Goal: Task Accomplishment & Management: Manage account settings

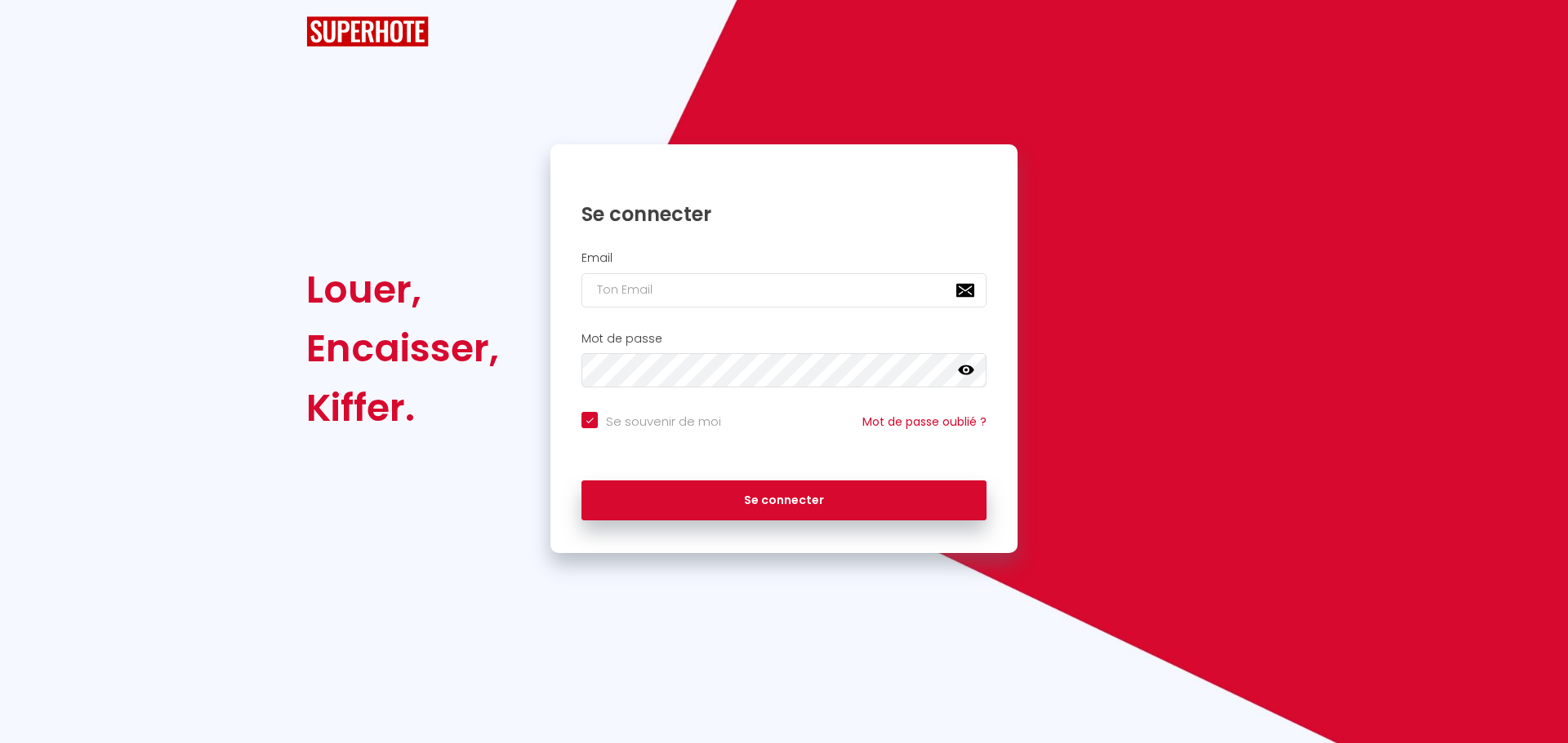
checkbox input "true"
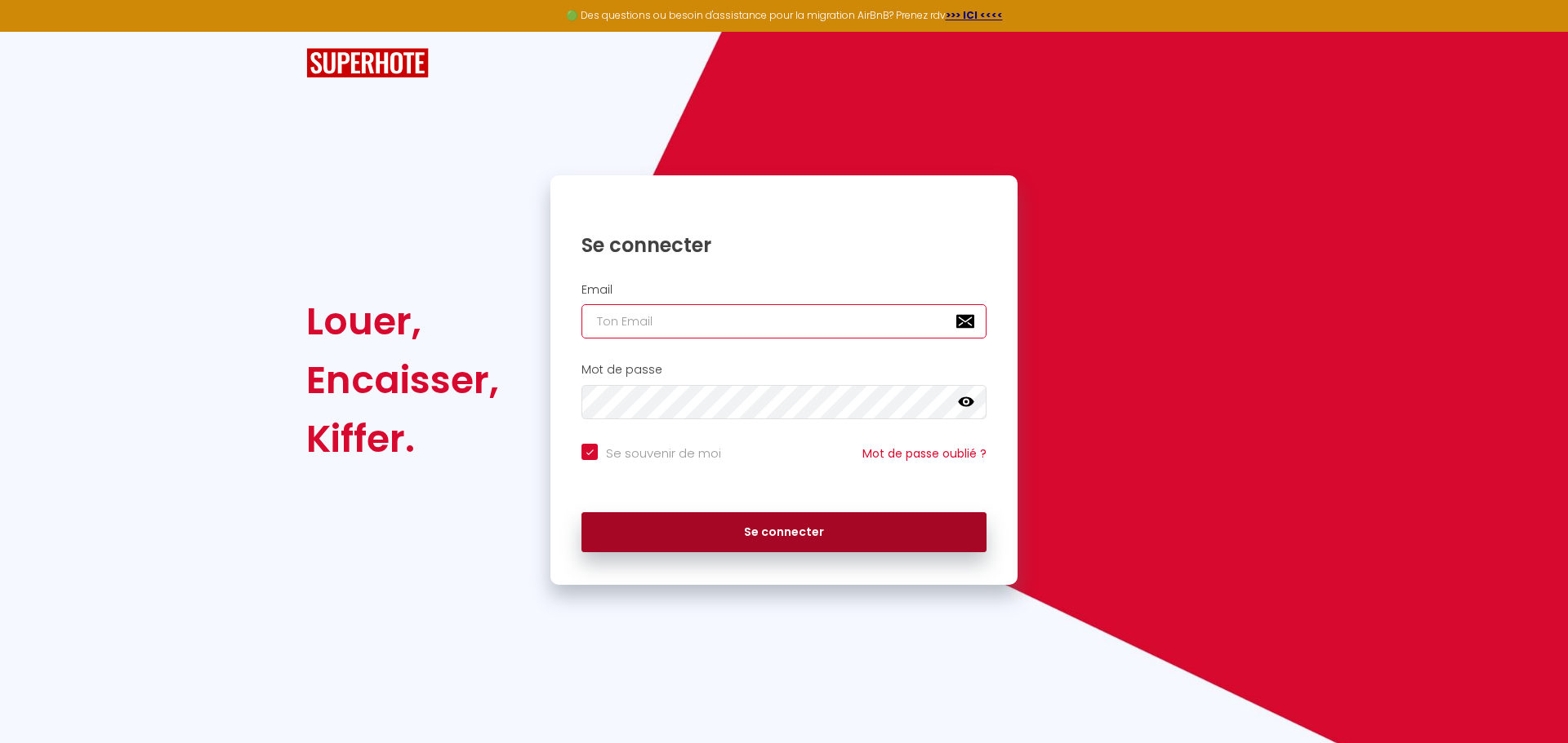
type input "[EMAIL_ADDRESS][DOMAIN_NAME]"
click at [761, 528] on button "Se connecter" at bounding box center [784, 533] width 405 height 41
checkbox input "true"
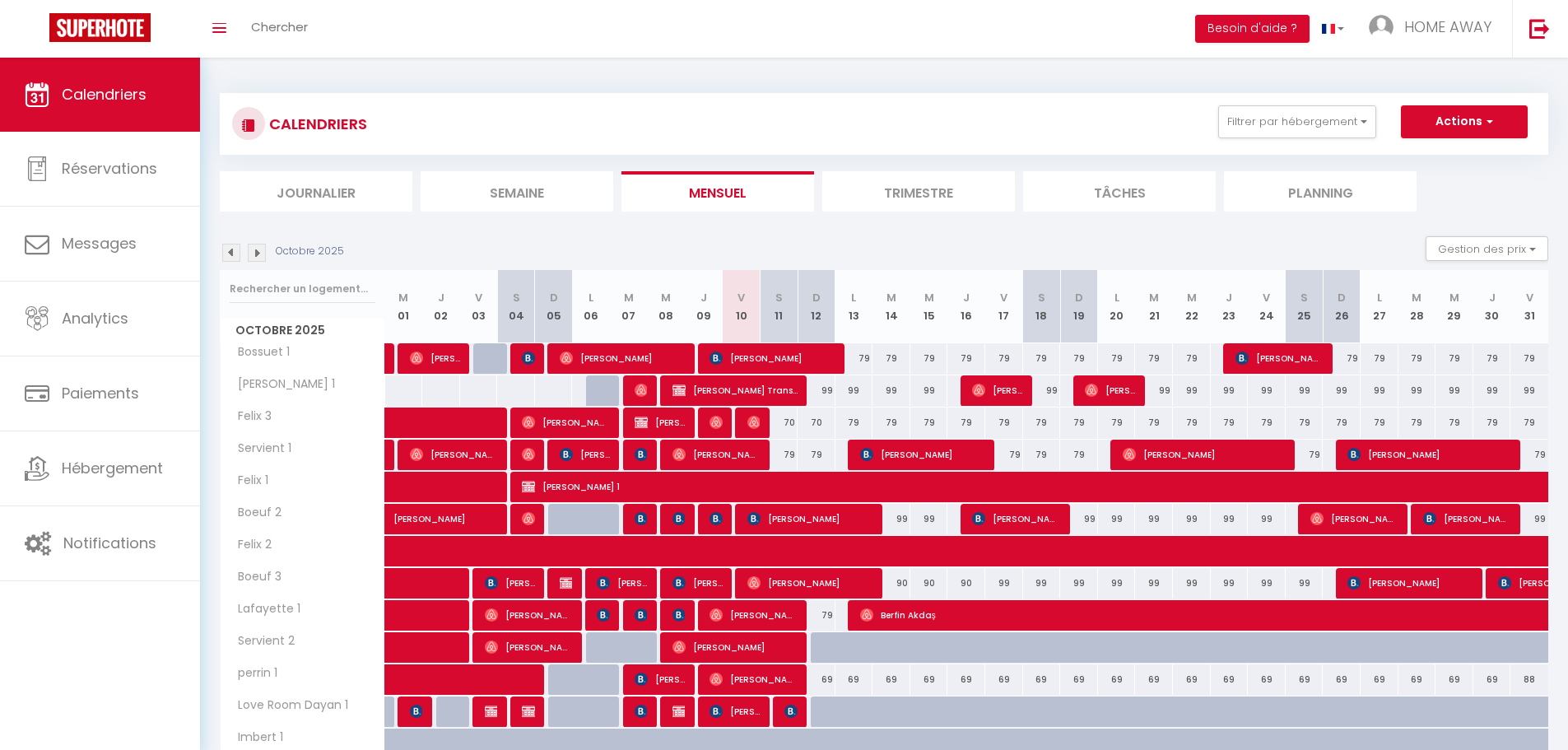
click at [231, 252] on img at bounding box center [231, 253] width 18 height 18
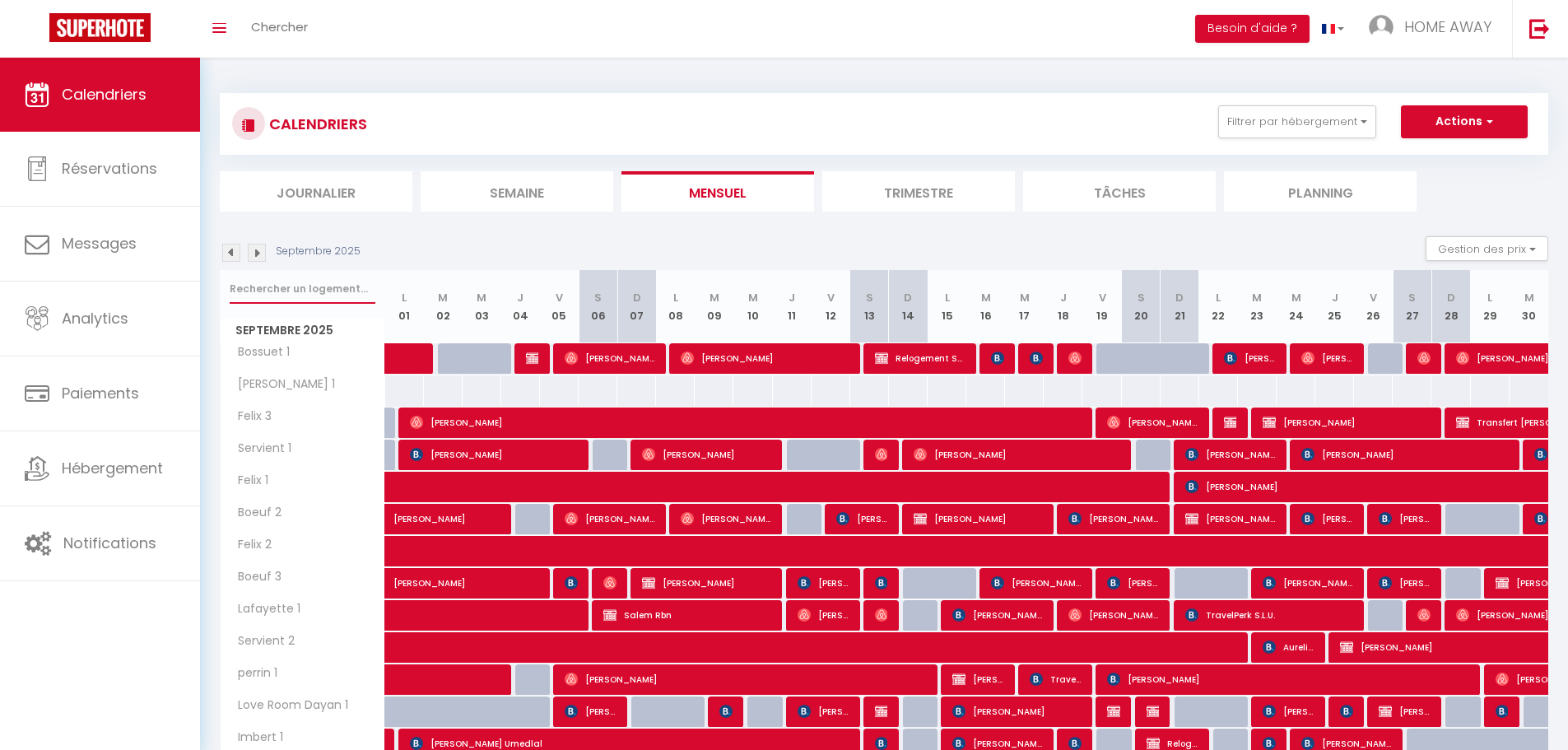
click at [246, 281] on input "text" at bounding box center [302, 289] width 146 height 29
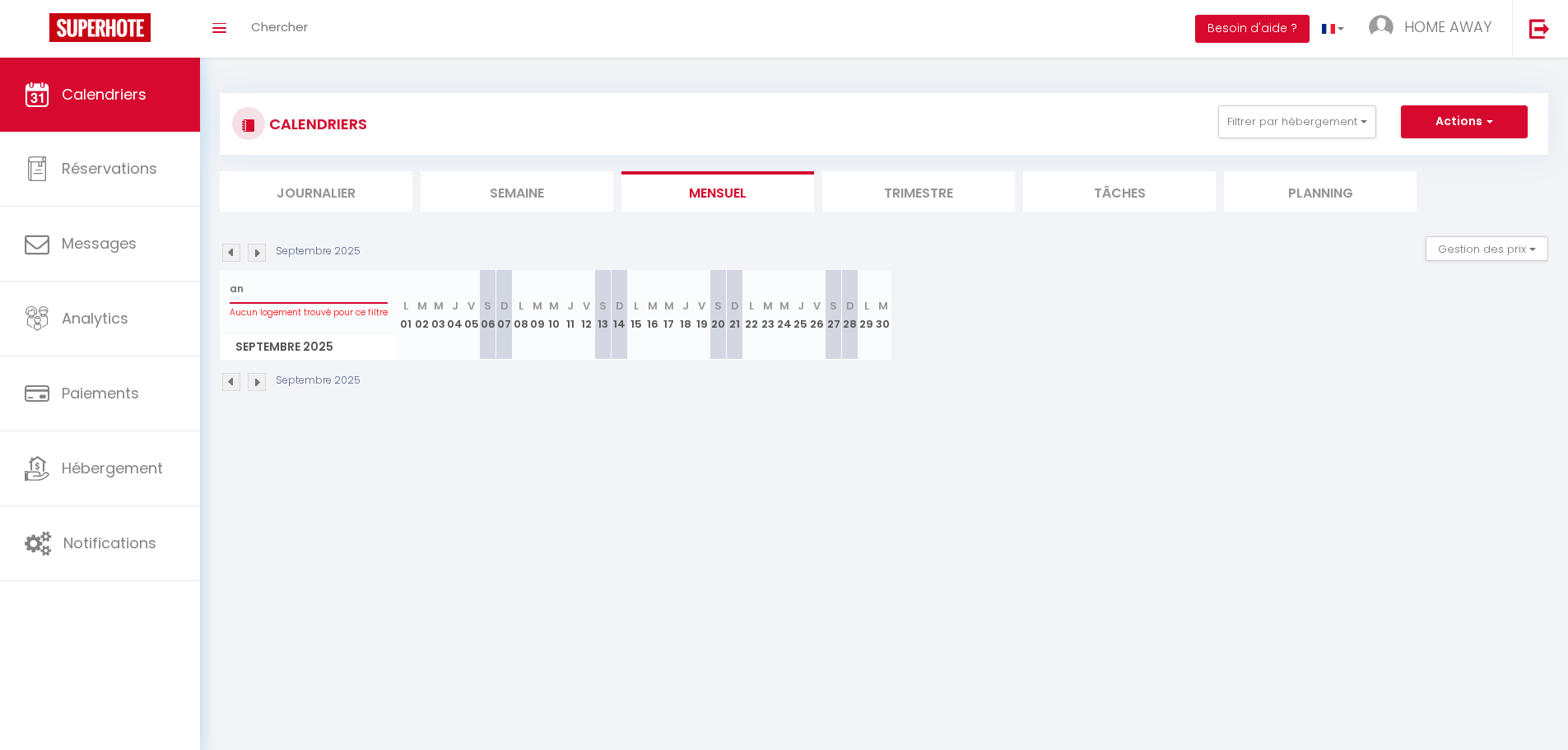
type input "a"
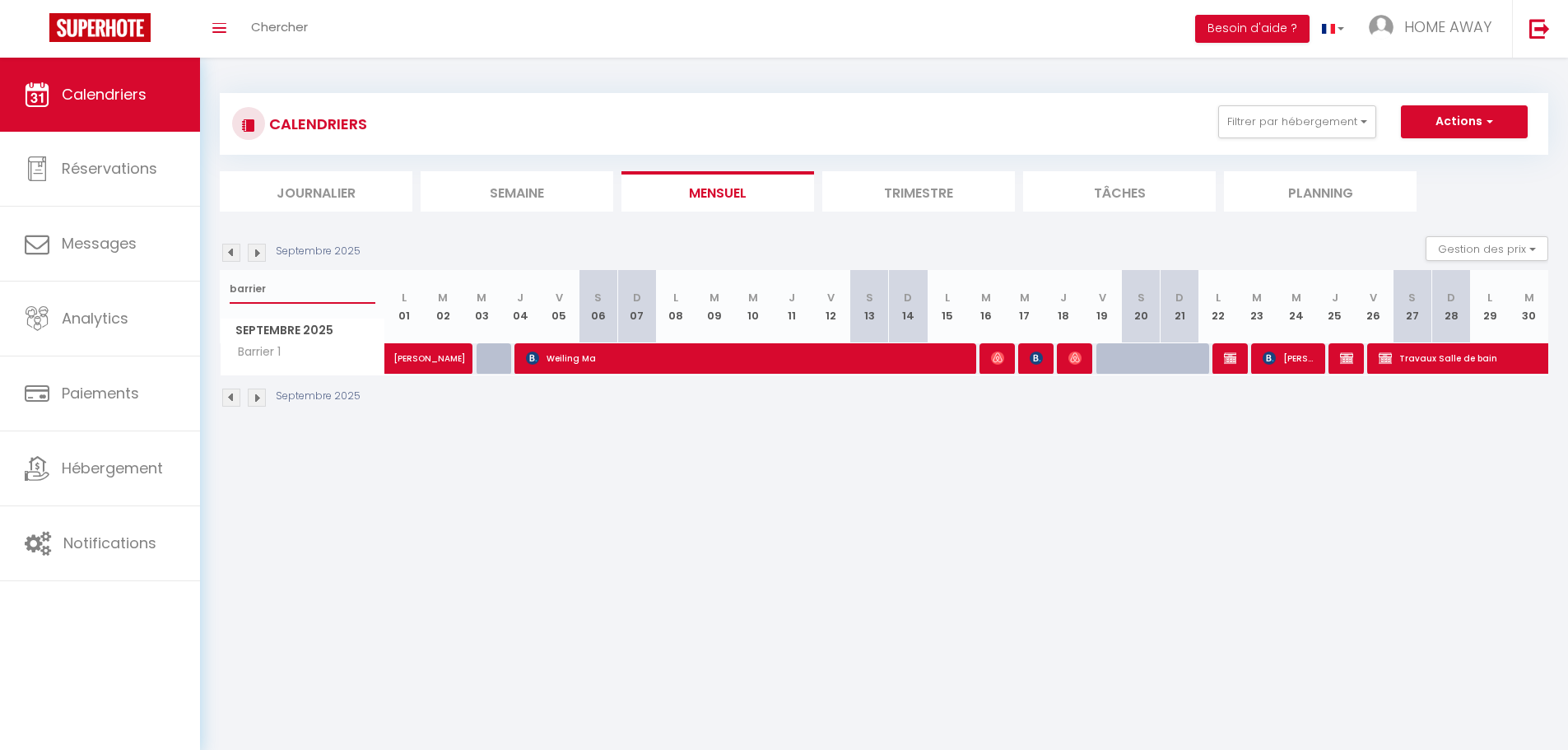
click at [299, 292] on input "barrier" at bounding box center [302, 289] width 146 height 29
type input "b"
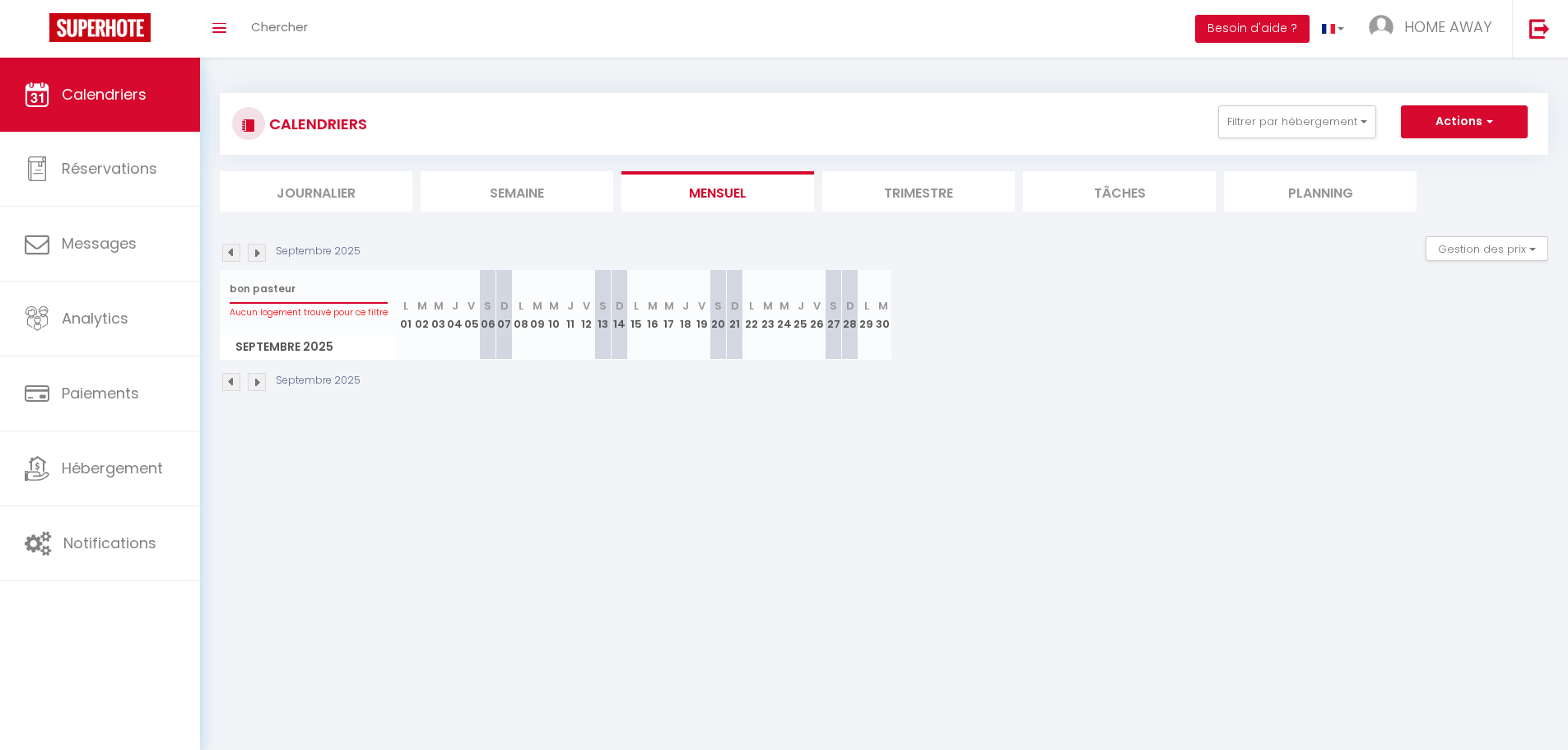
type input "bon pasteur"
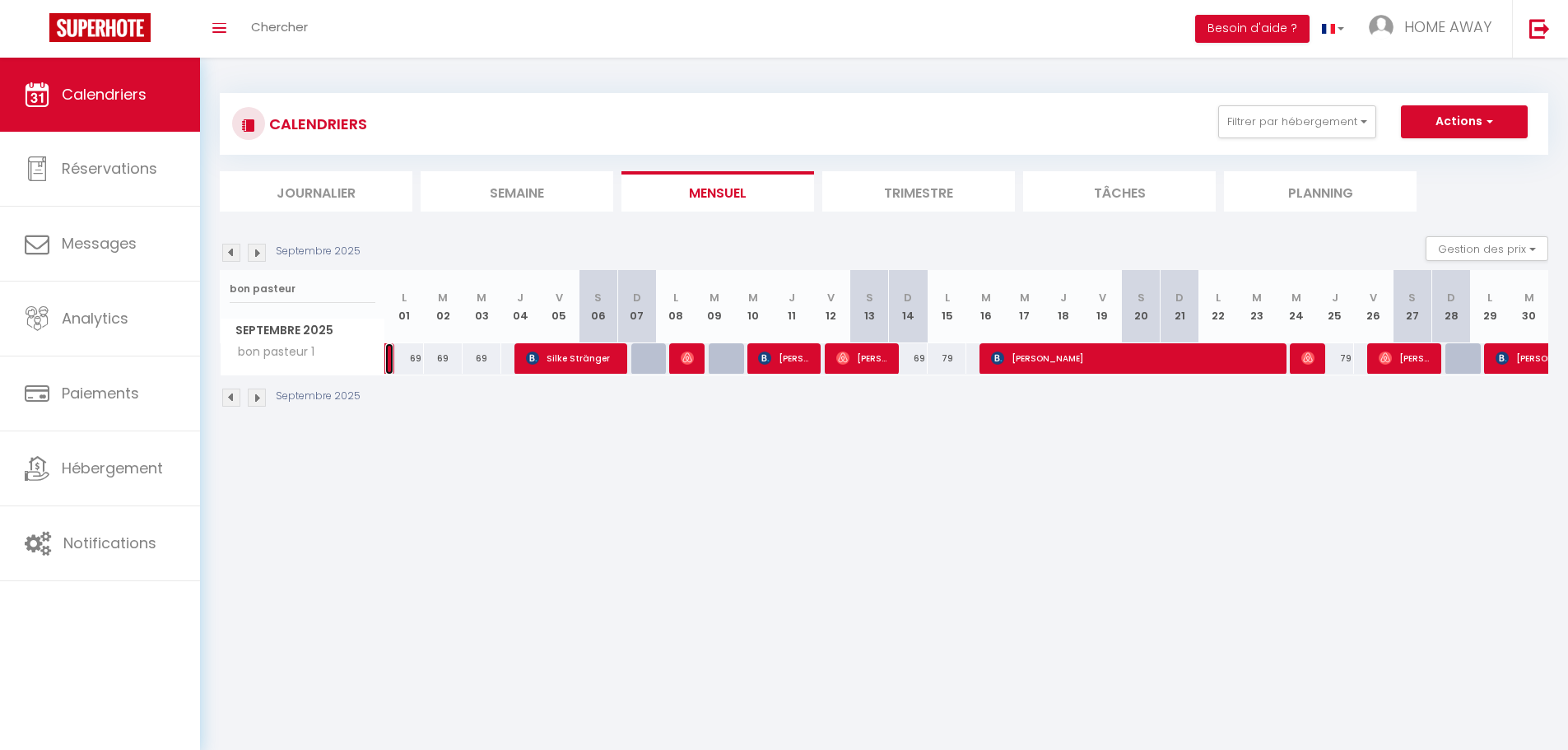
click at [387, 359] on link at bounding box center [389, 359] width 8 height 31
select select "OK"
select select "0"
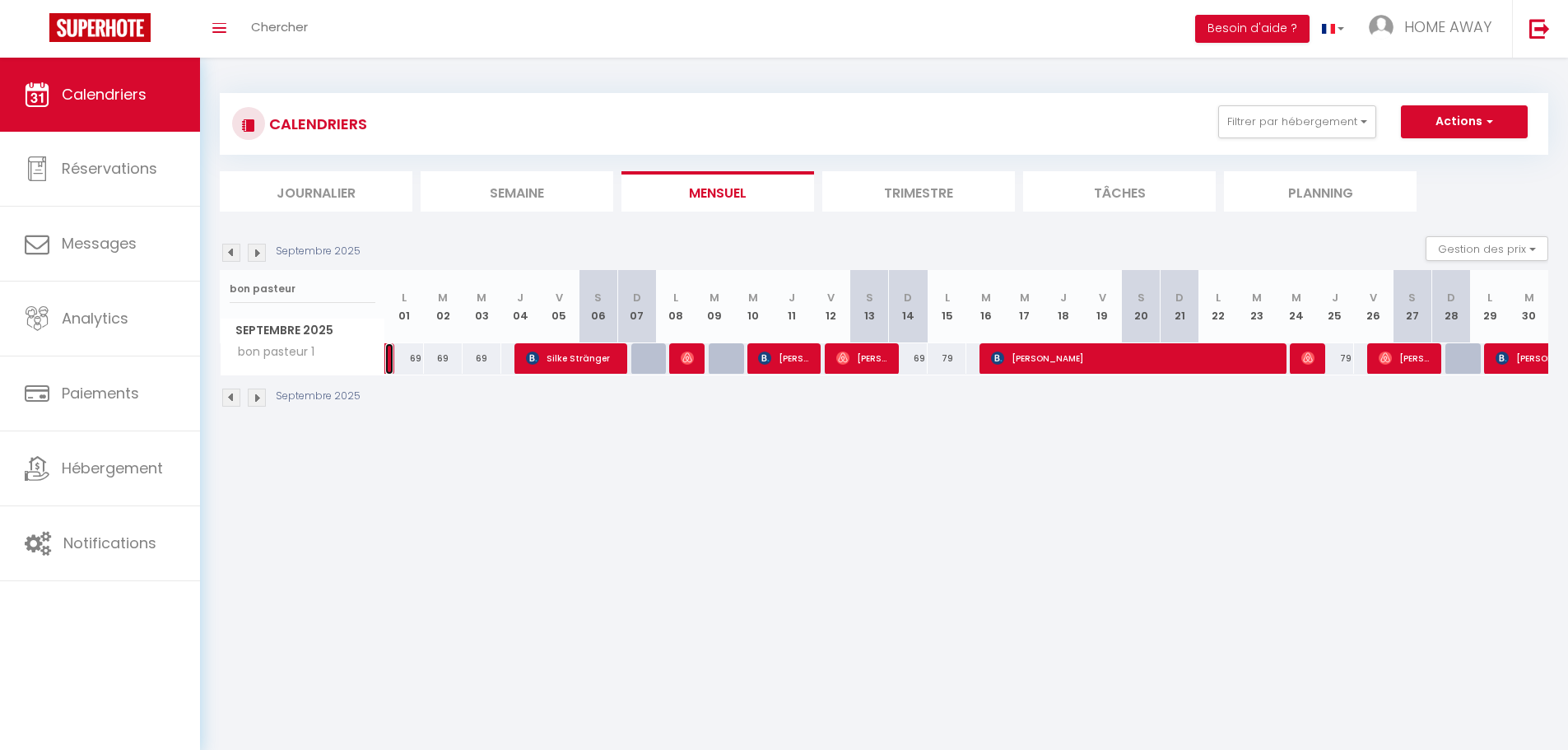
select select "1"
select select
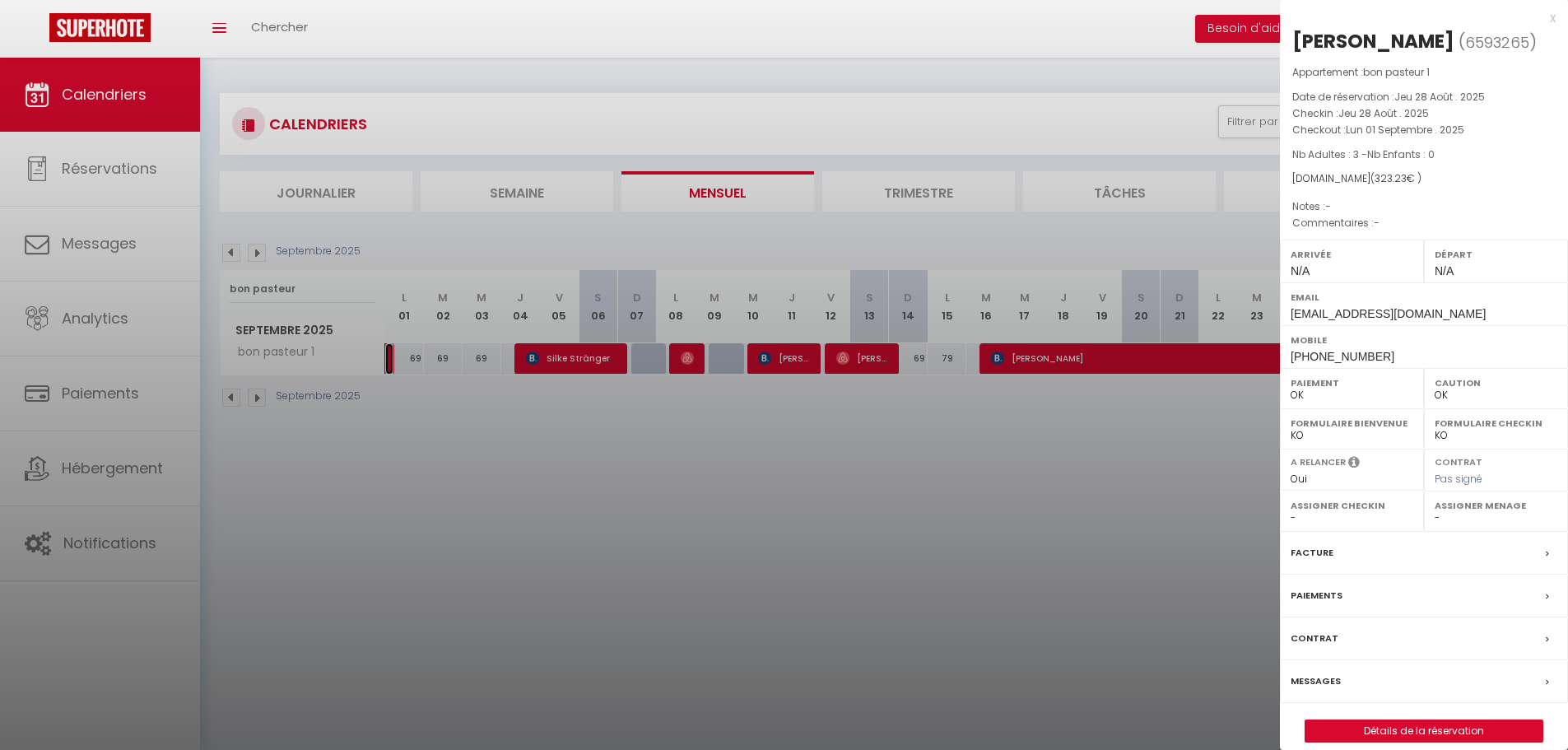
select select "47794"
click at [781, 364] on div at bounding box center [784, 375] width 1568 height 750
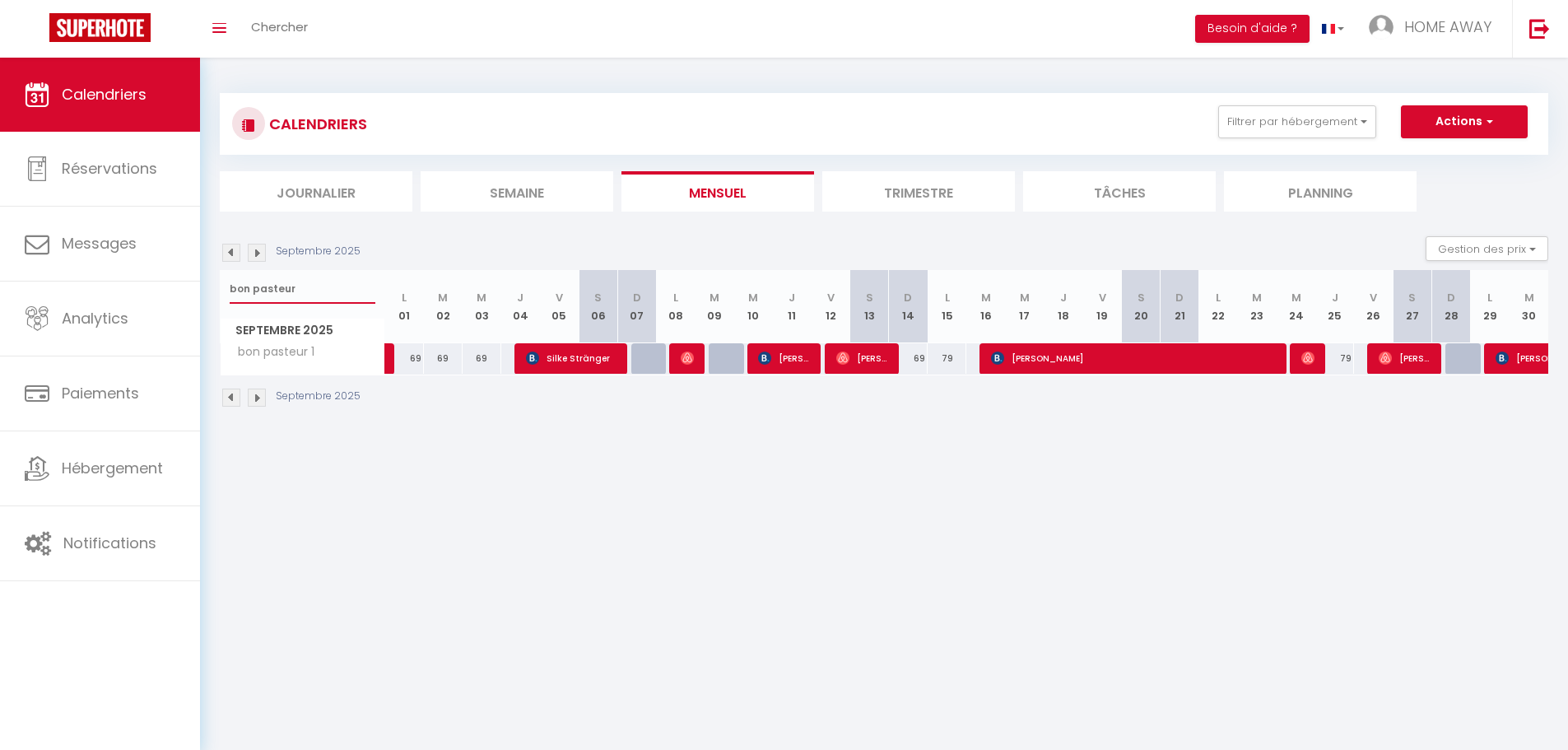
click at [335, 286] on input "bon pasteur" at bounding box center [302, 289] width 146 height 29
type input "b"
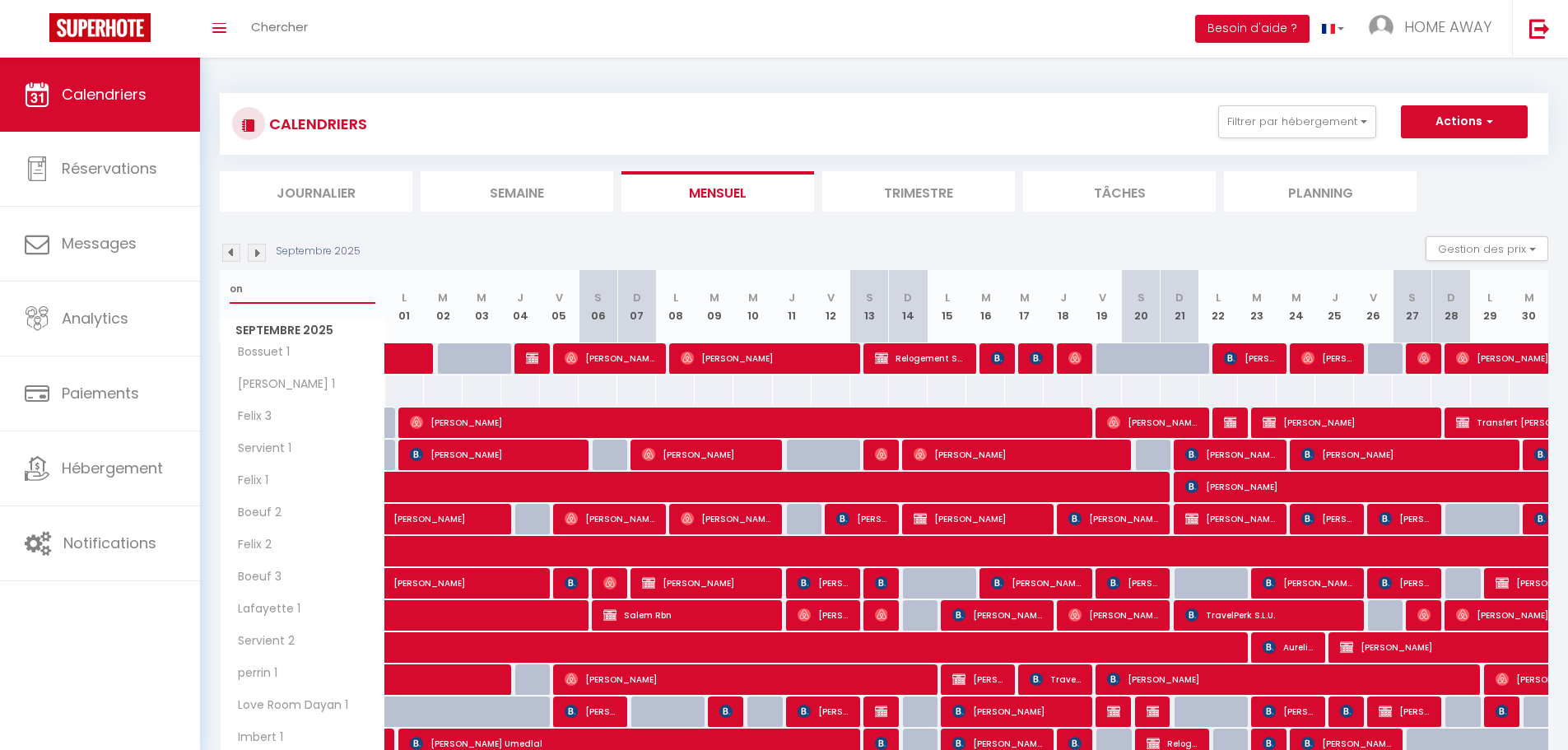
type input "o"
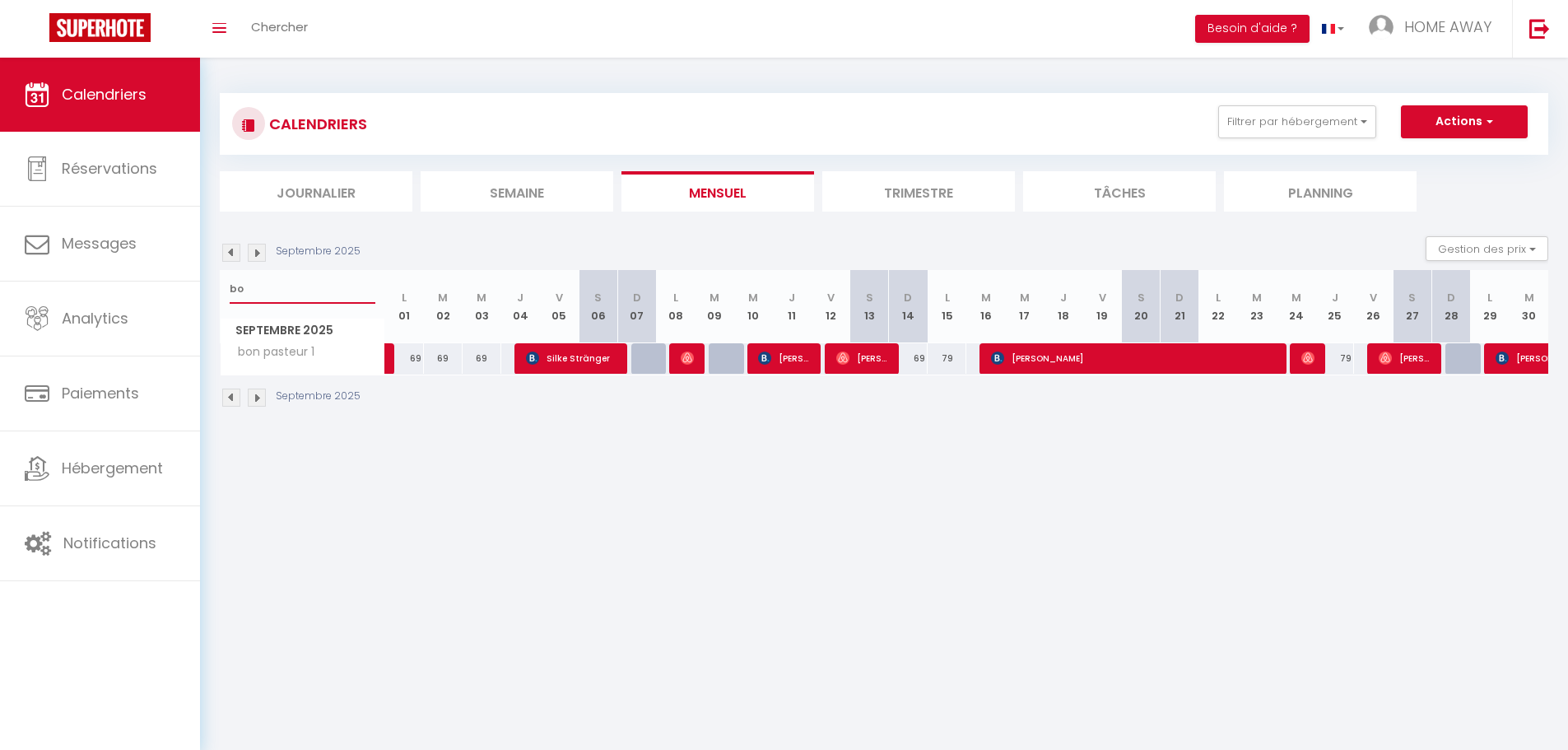
type input "b"
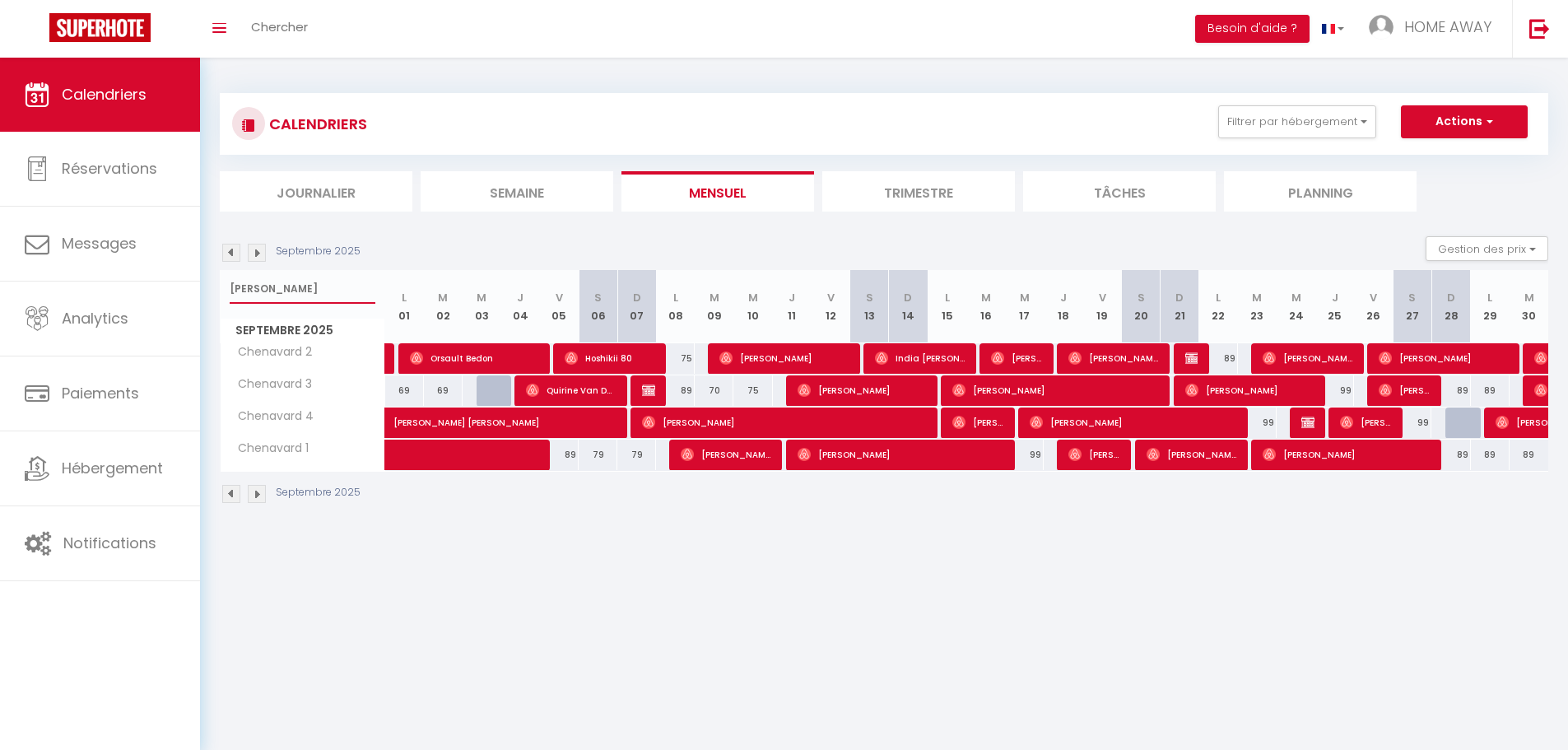
type input "[PERSON_NAME]"
click at [1306, 419] on img at bounding box center [1308, 423] width 13 height 13
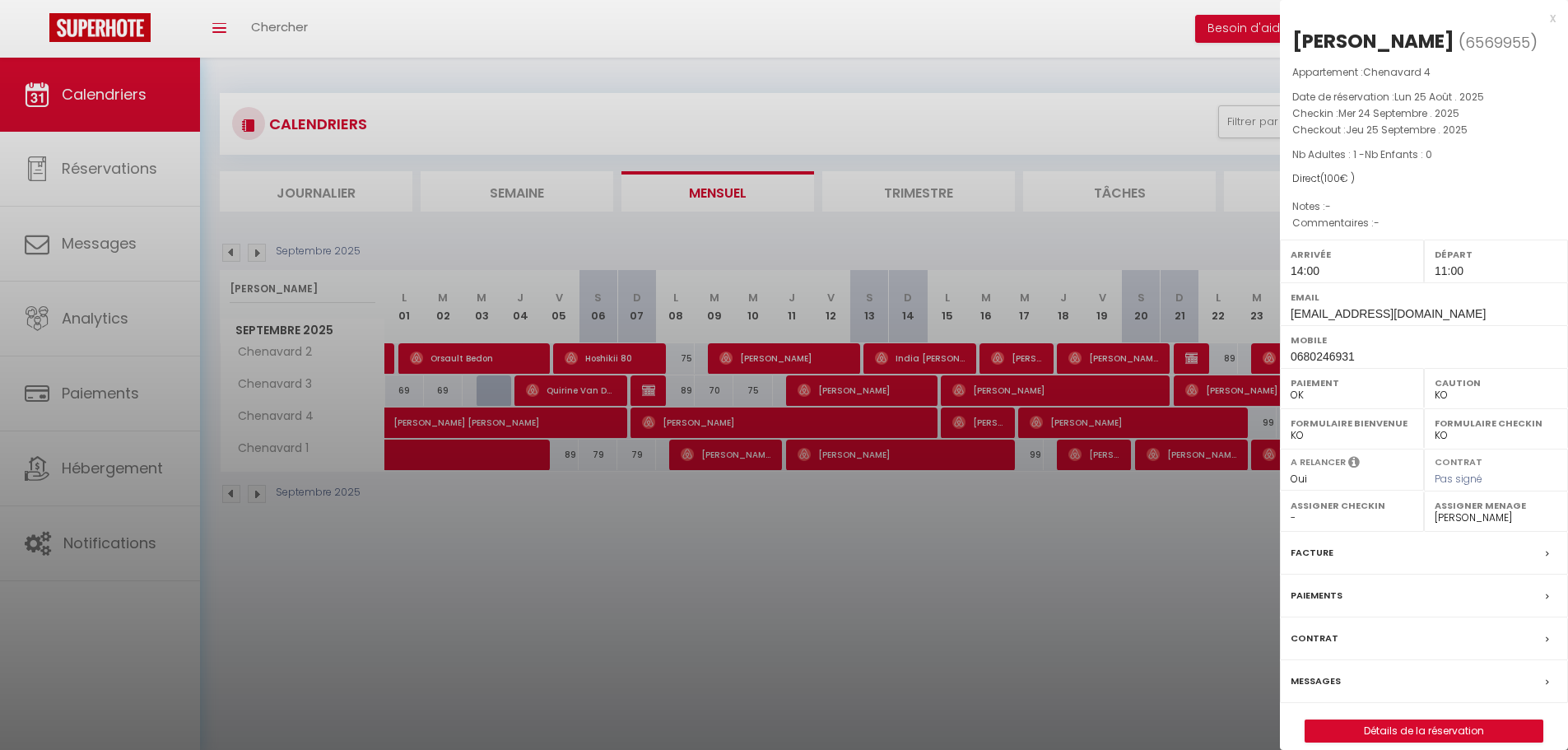
click at [1202, 515] on div at bounding box center [784, 375] width 1568 height 750
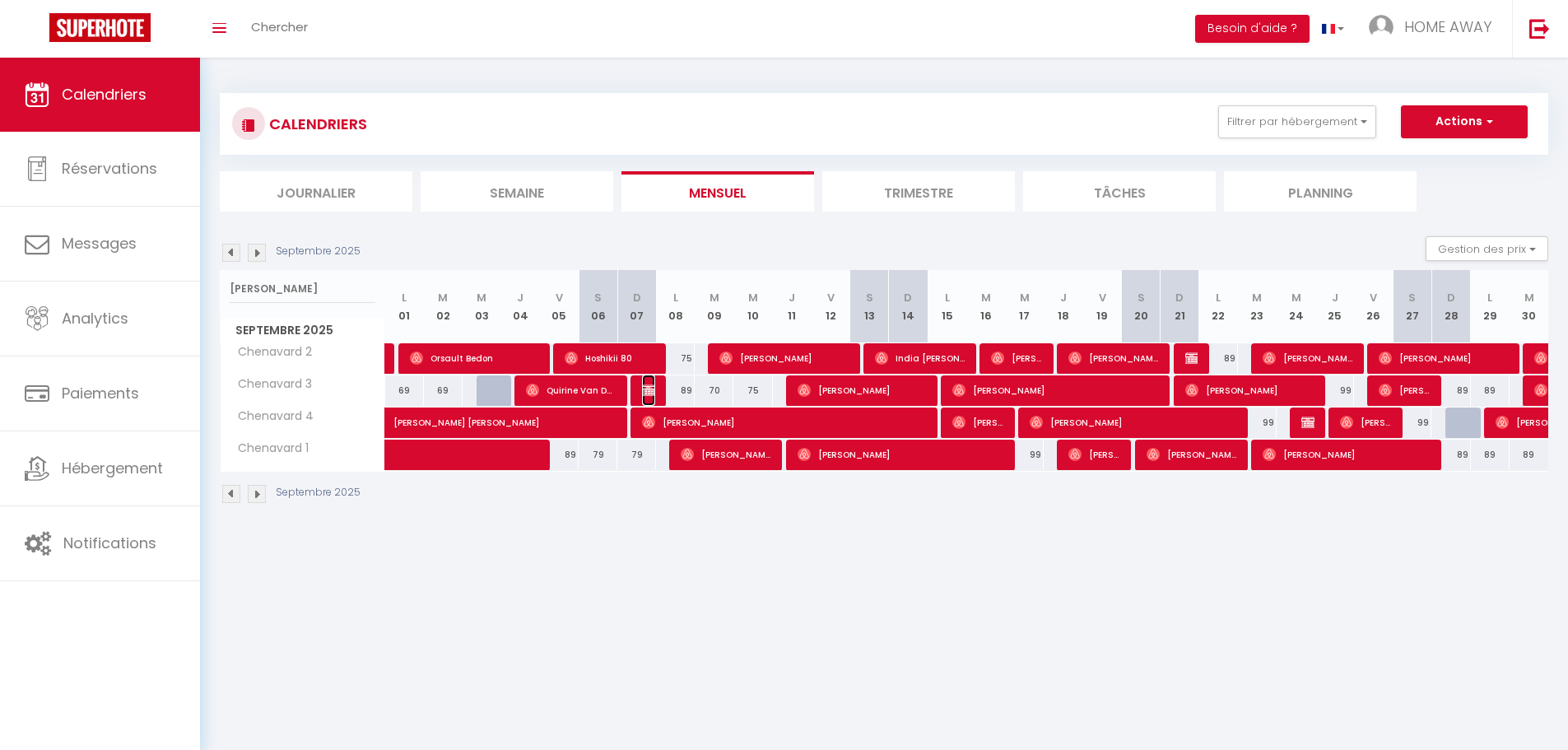
click at [644, 386] on img at bounding box center [649, 391] width 13 height 13
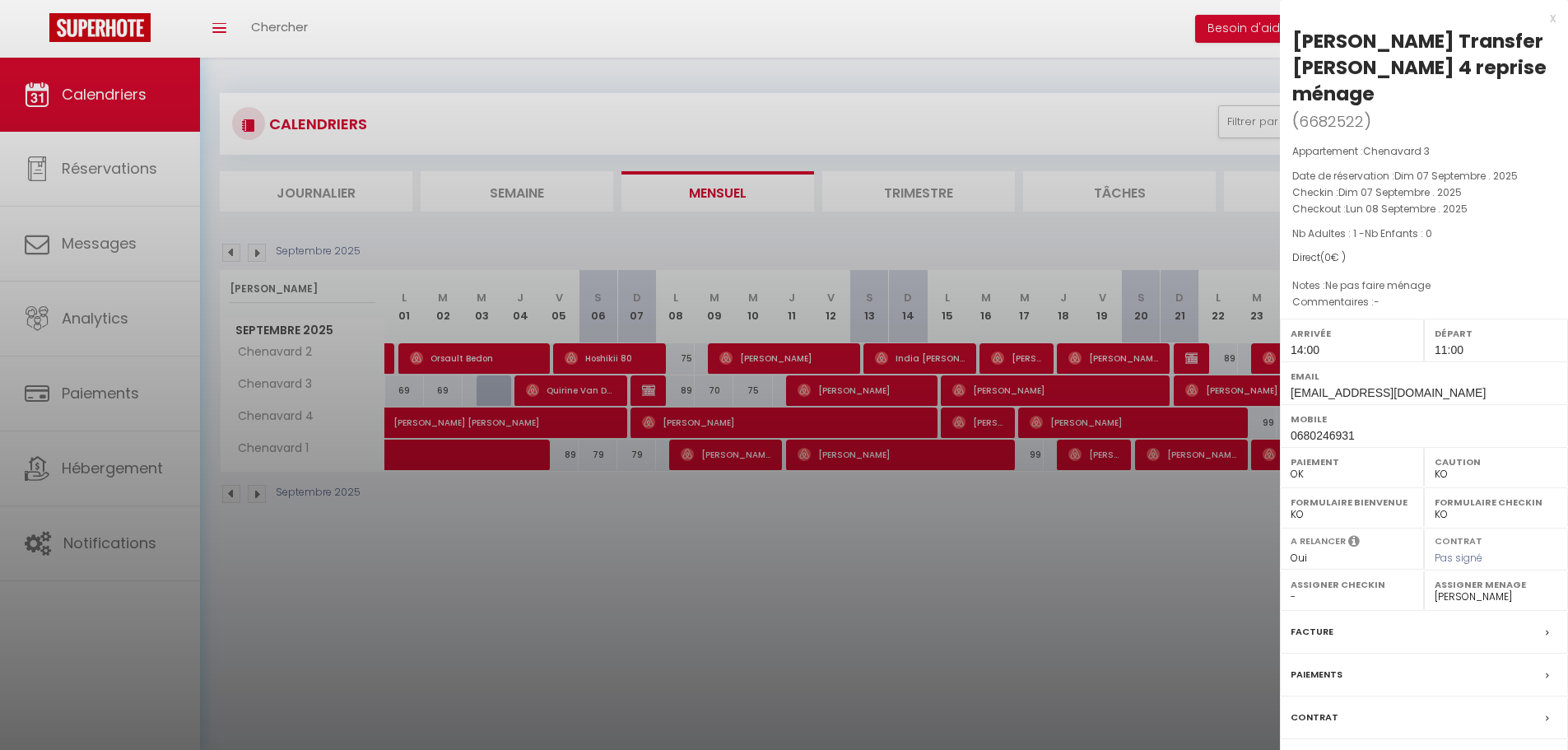
click at [809, 391] on div at bounding box center [784, 375] width 1568 height 750
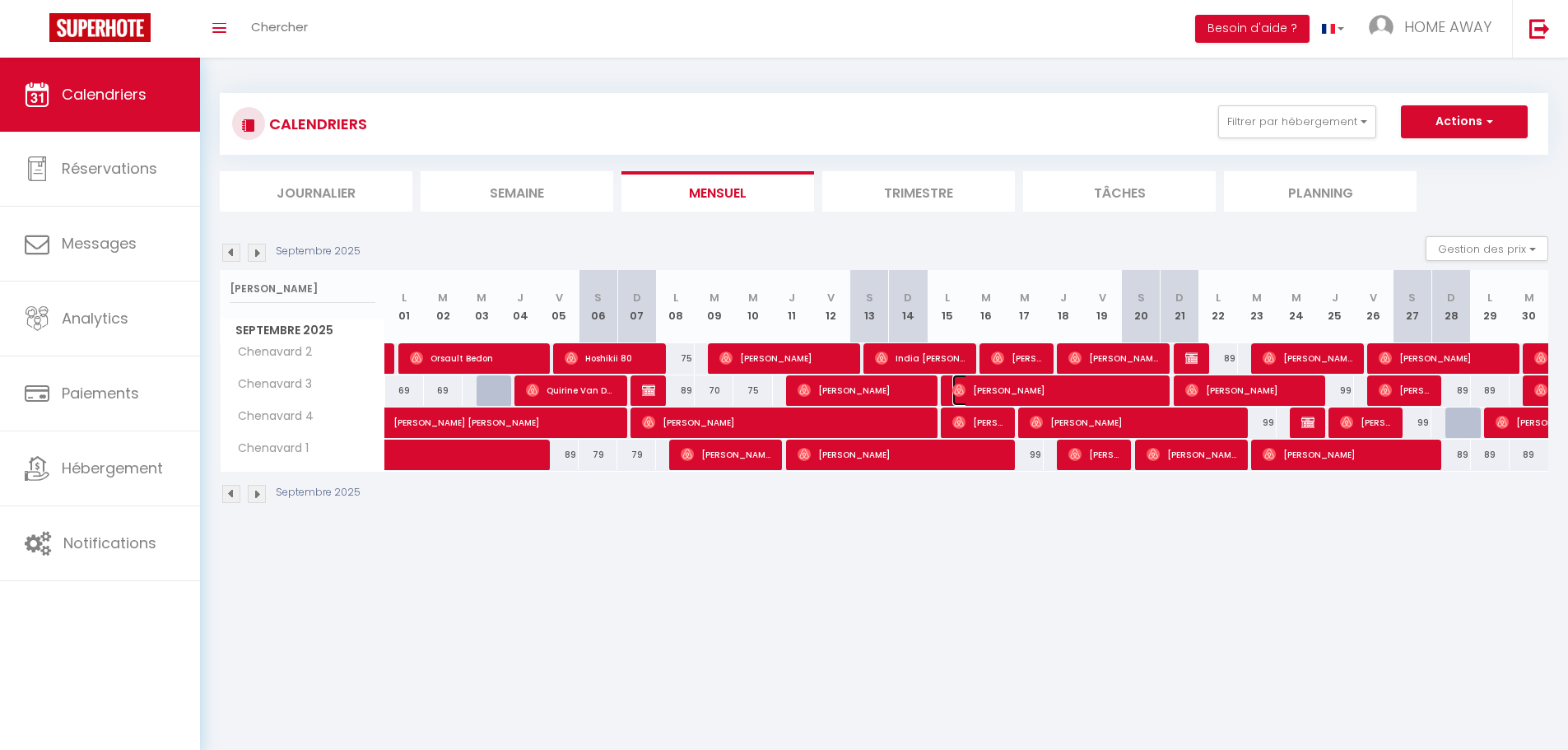
click at [956, 392] on img at bounding box center [959, 391] width 13 height 13
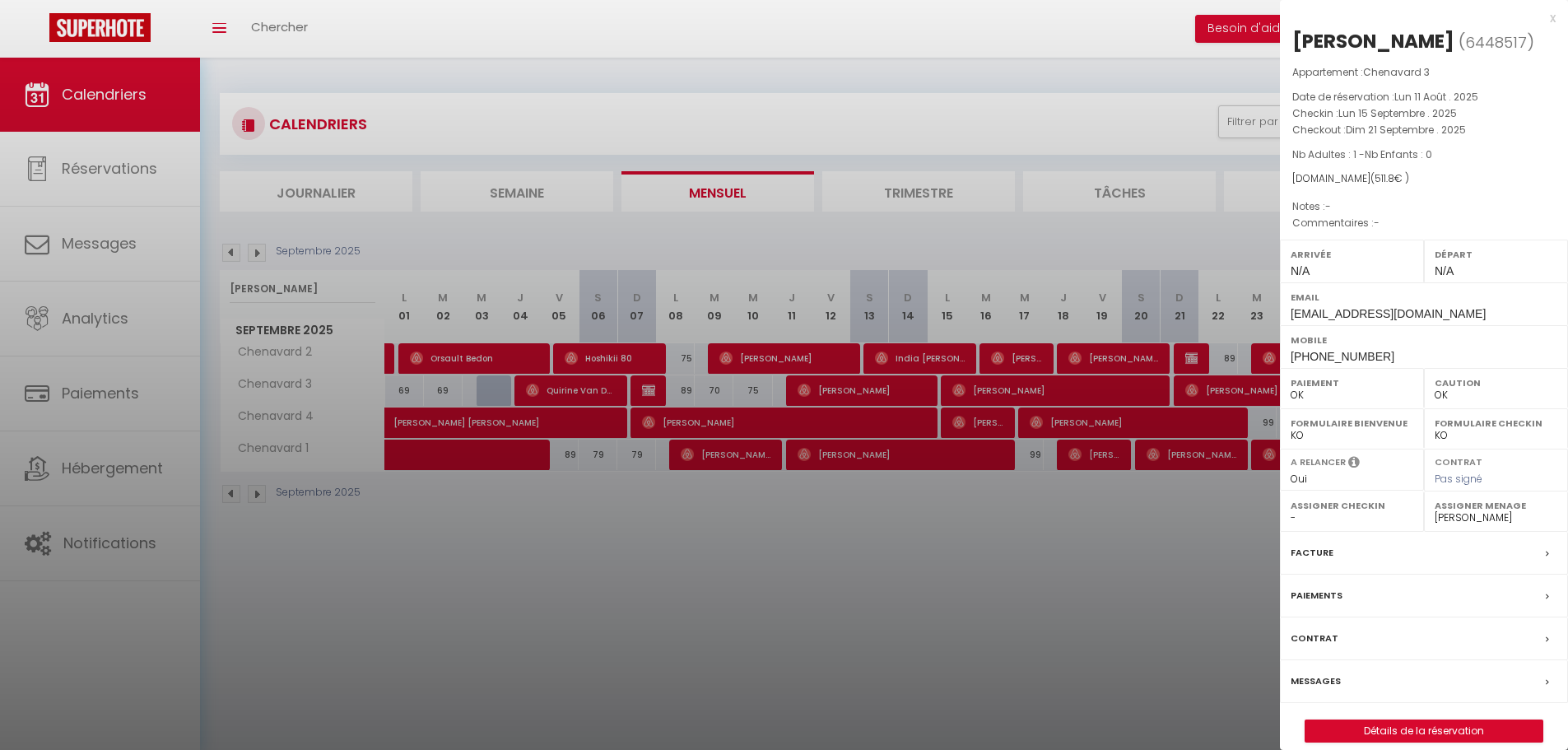
click at [897, 390] on div at bounding box center [784, 375] width 1568 height 750
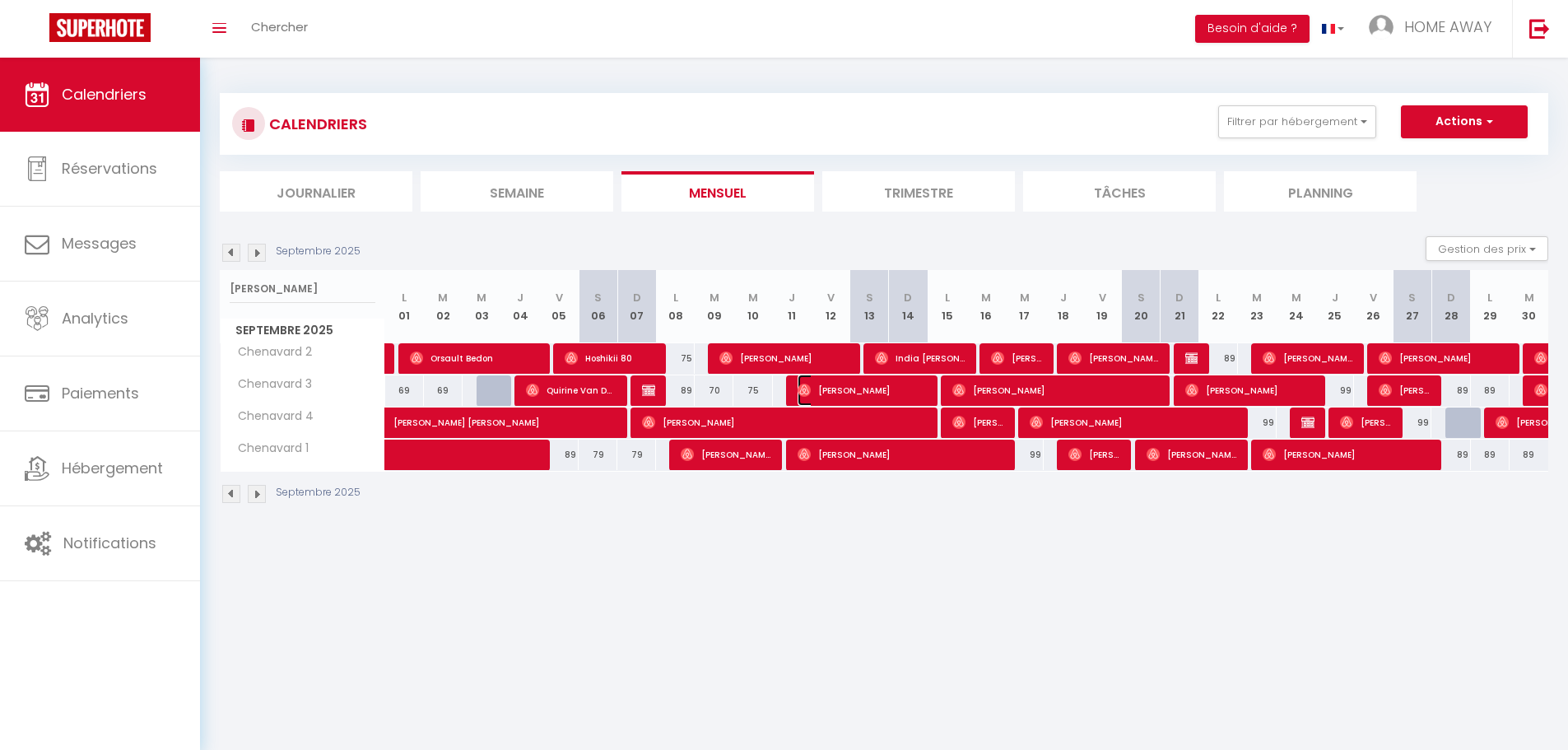
click at [897, 390] on span "[PERSON_NAME]" at bounding box center [862, 391] width 130 height 31
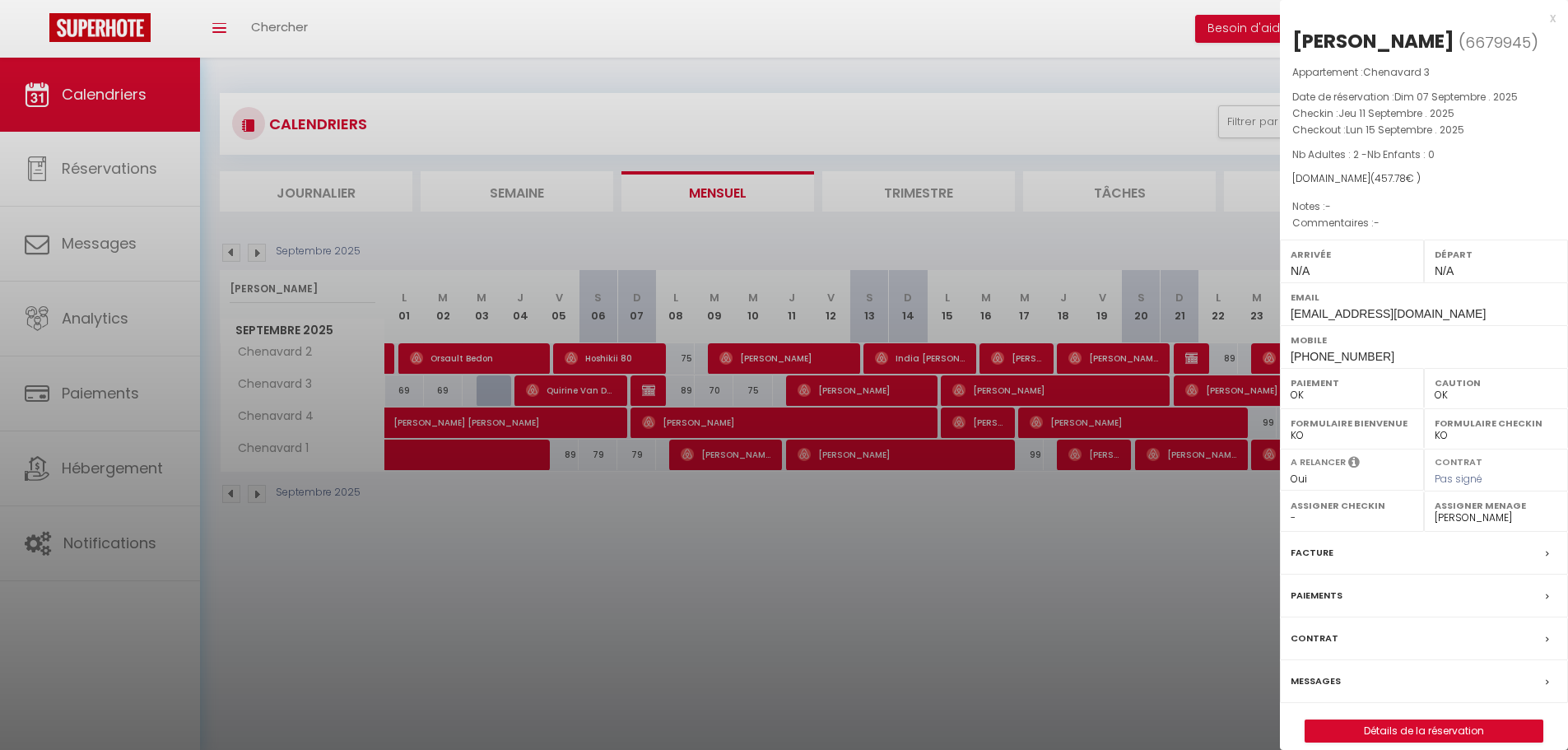
click at [994, 397] on div at bounding box center [784, 375] width 1568 height 750
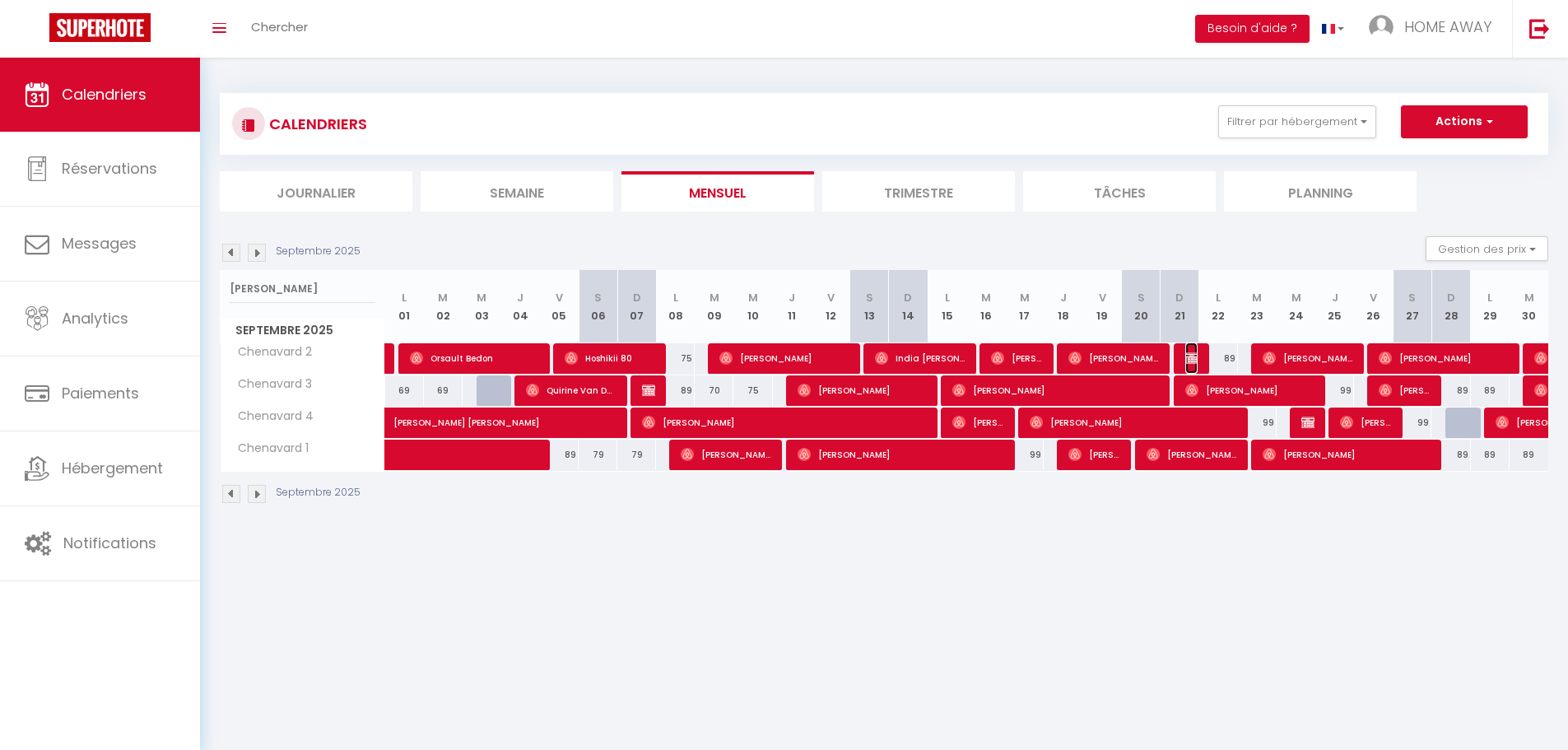
click at [1186, 358] on img at bounding box center [1192, 358] width 13 height 13
select select "KO"
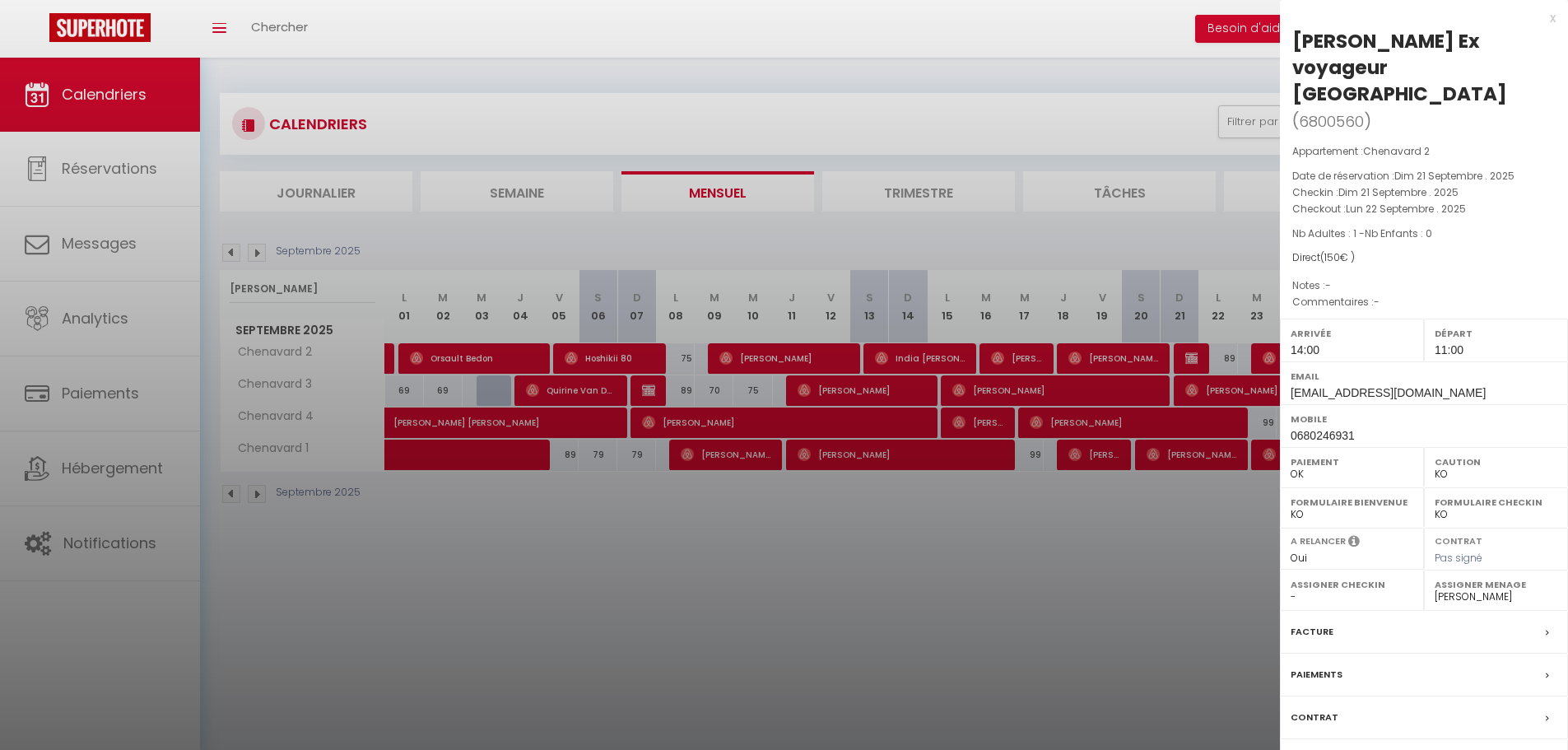
click at [1186, 358] on div at bounding box center [784, 375] width 1568 height 750
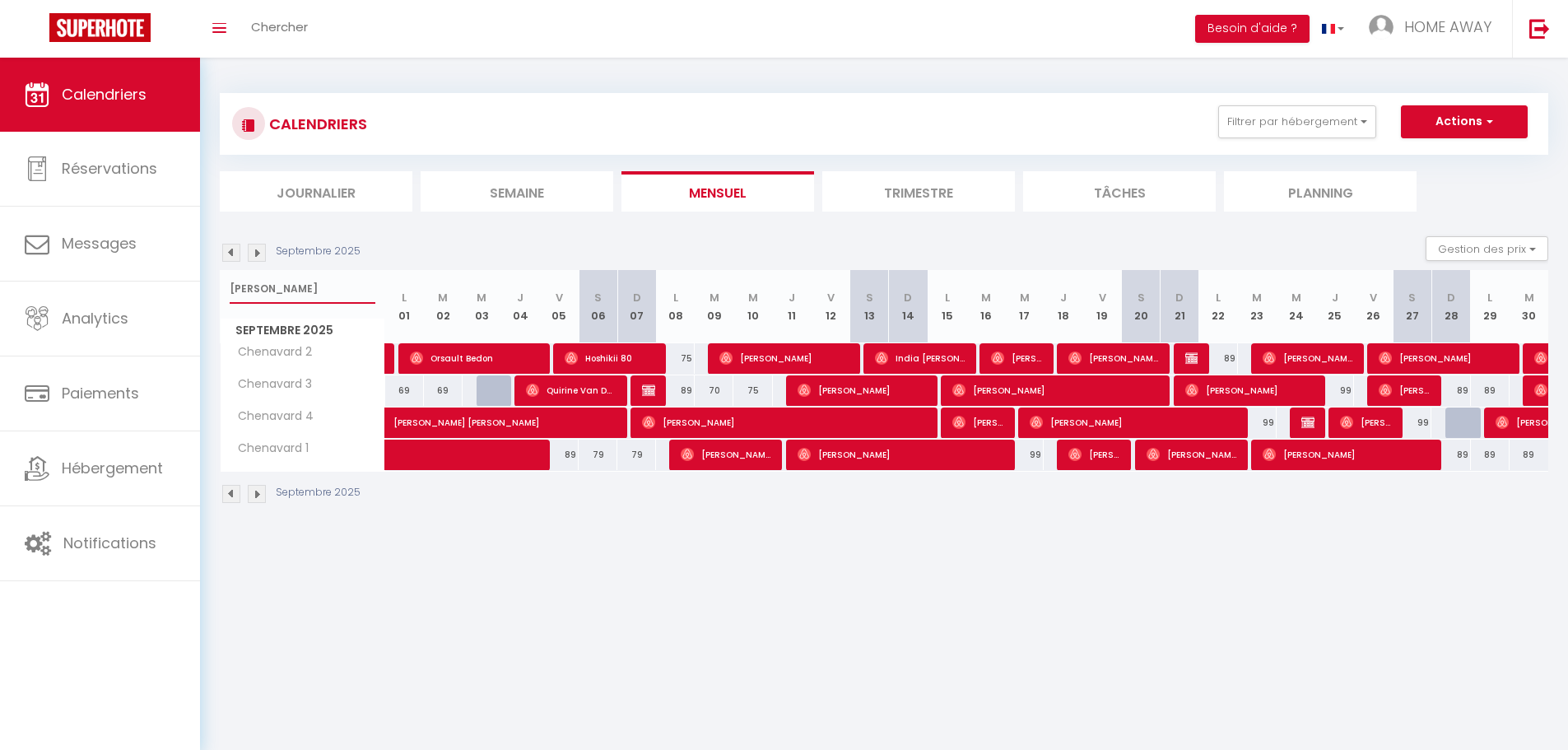
click at [265, 278] on input "[PERSON_NAME]" at bounding box center [302, 289] width 146 height 29
type input "c"
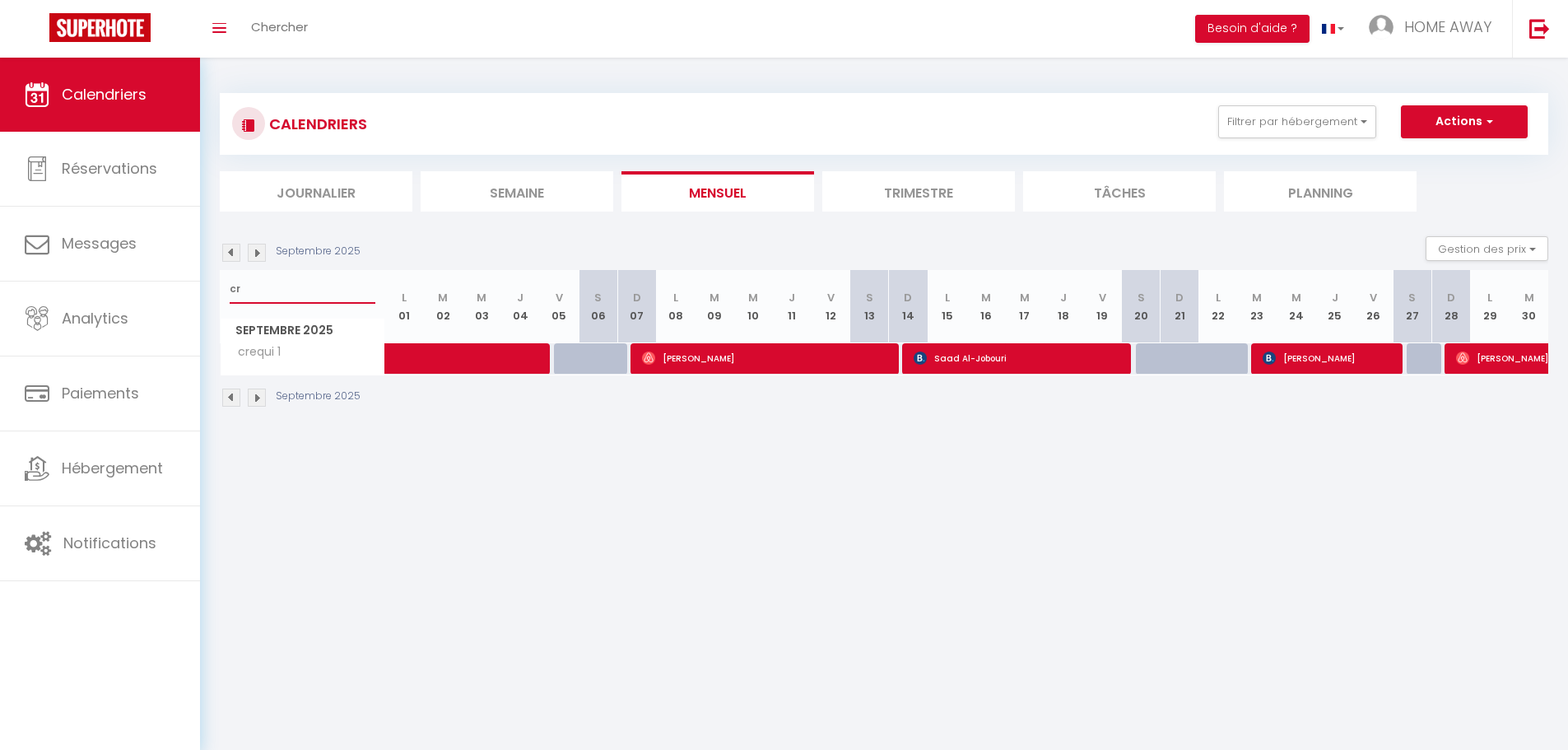
type input "c"
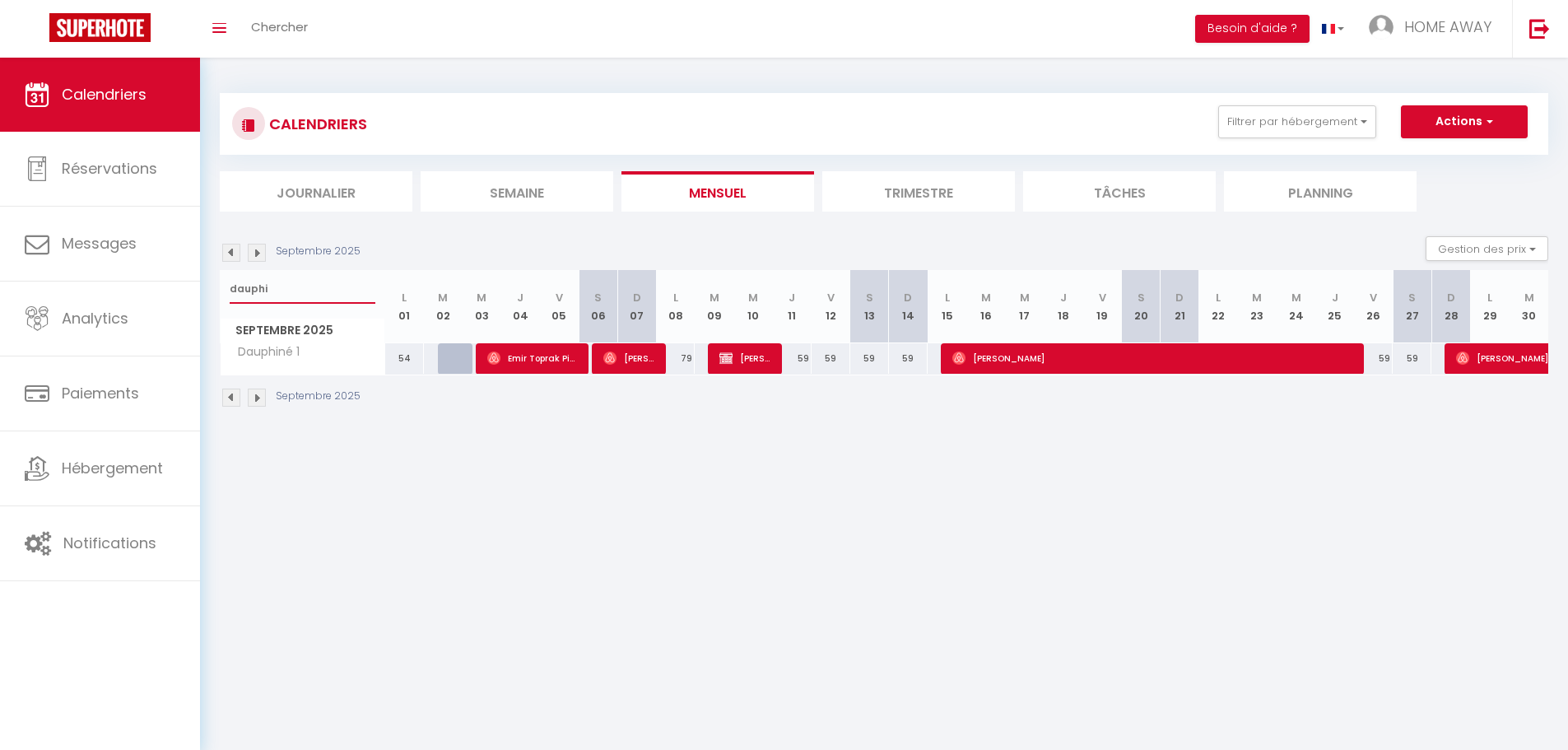
type input "dauphi"
click at [536, 354] on span "Emir Toprak Pinar" at bounding box center [533, 358] width 91 height 31
select select "OK"
select select
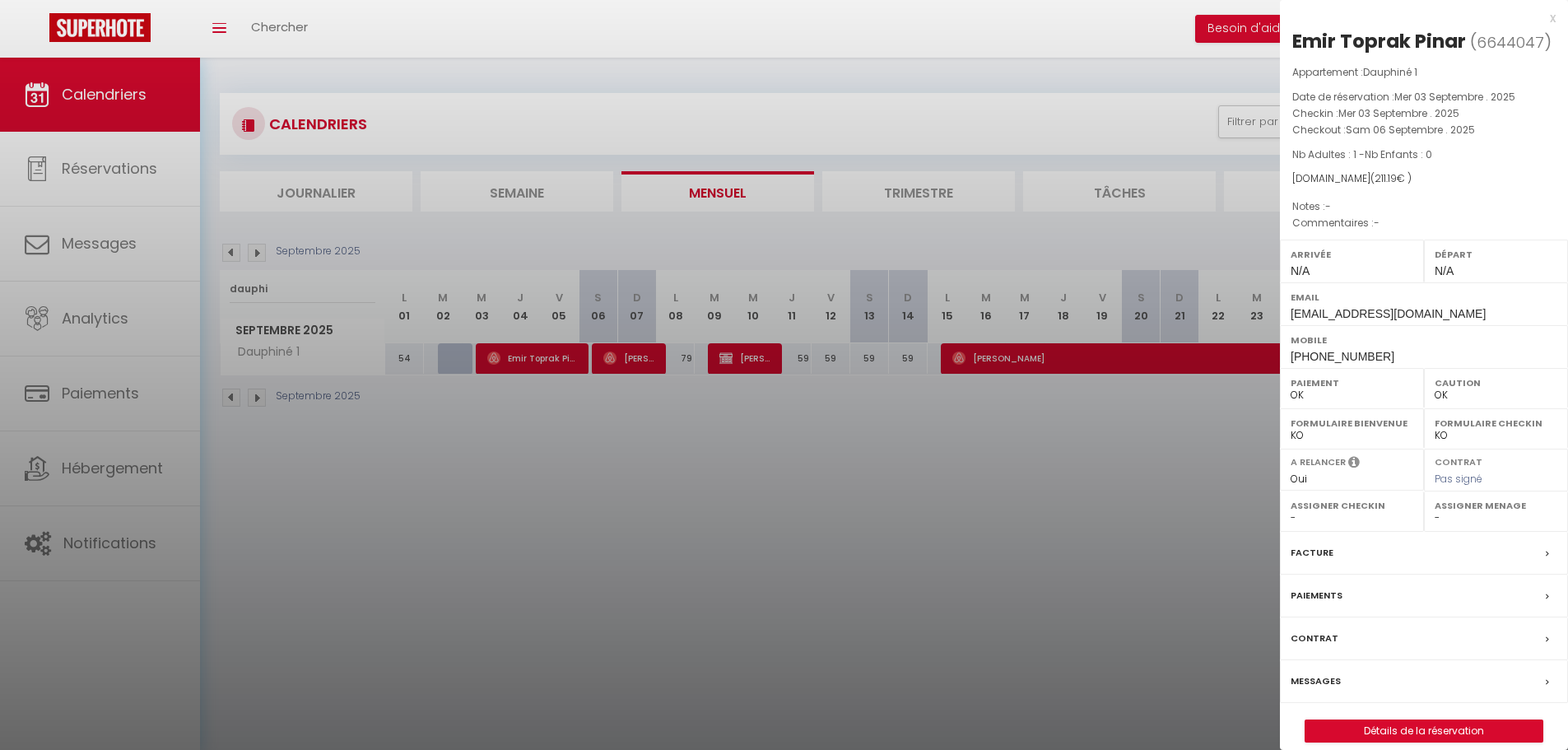
click at [532, 355] on div at bounding box center [784, 375] width 1568 height 750
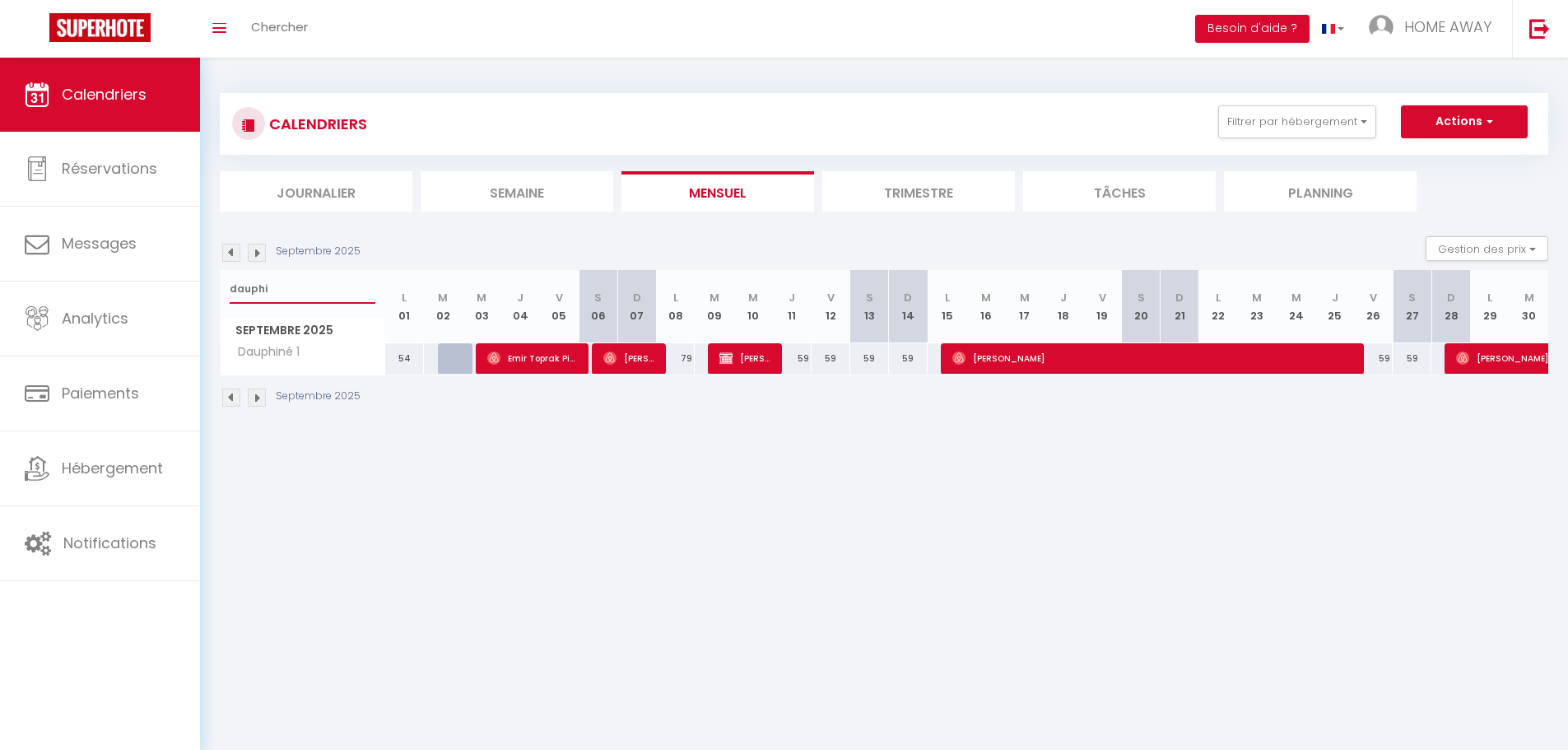
click at [309, 286] on input "dauphi" at bounding box center [302, 289] width 146 height 29
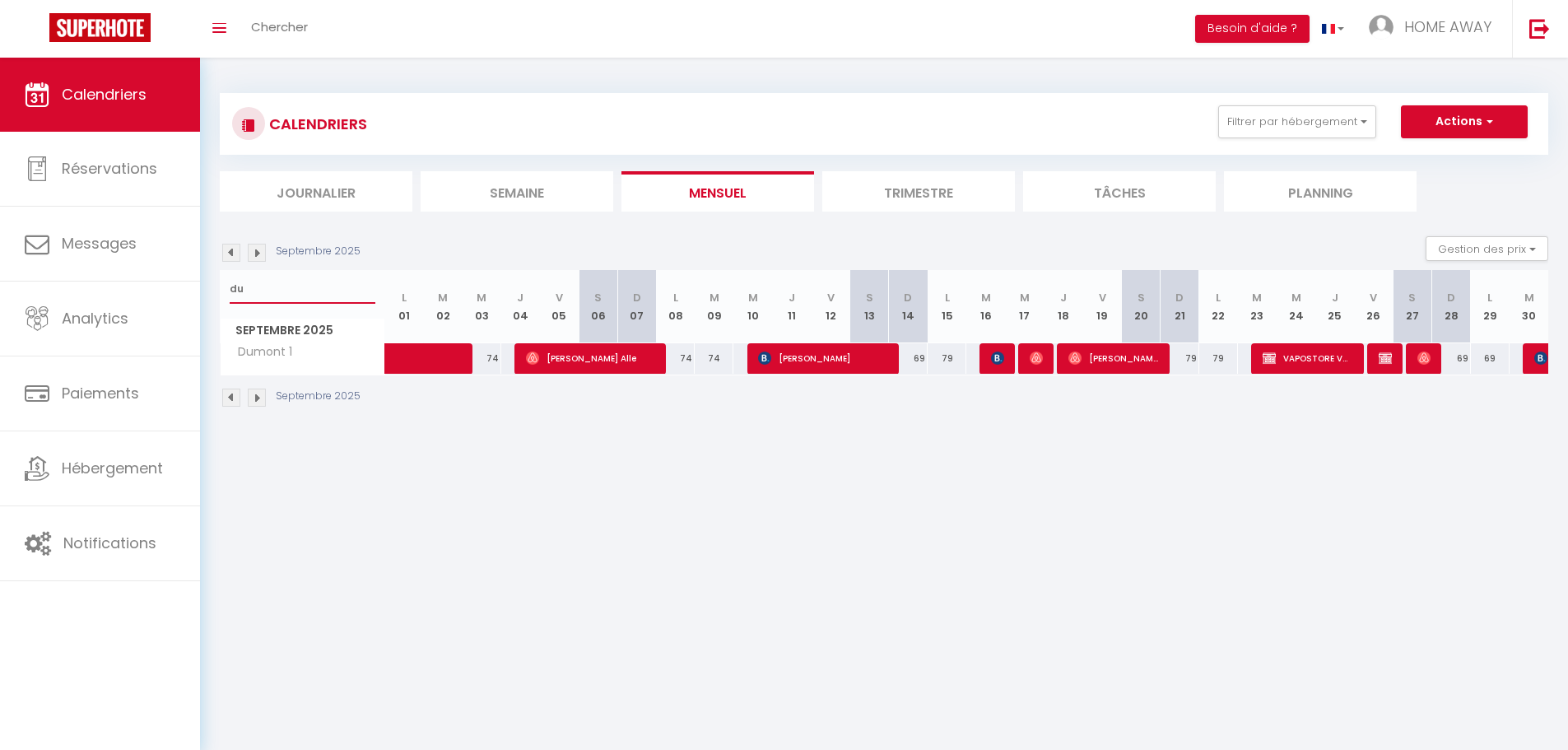
type input "d"
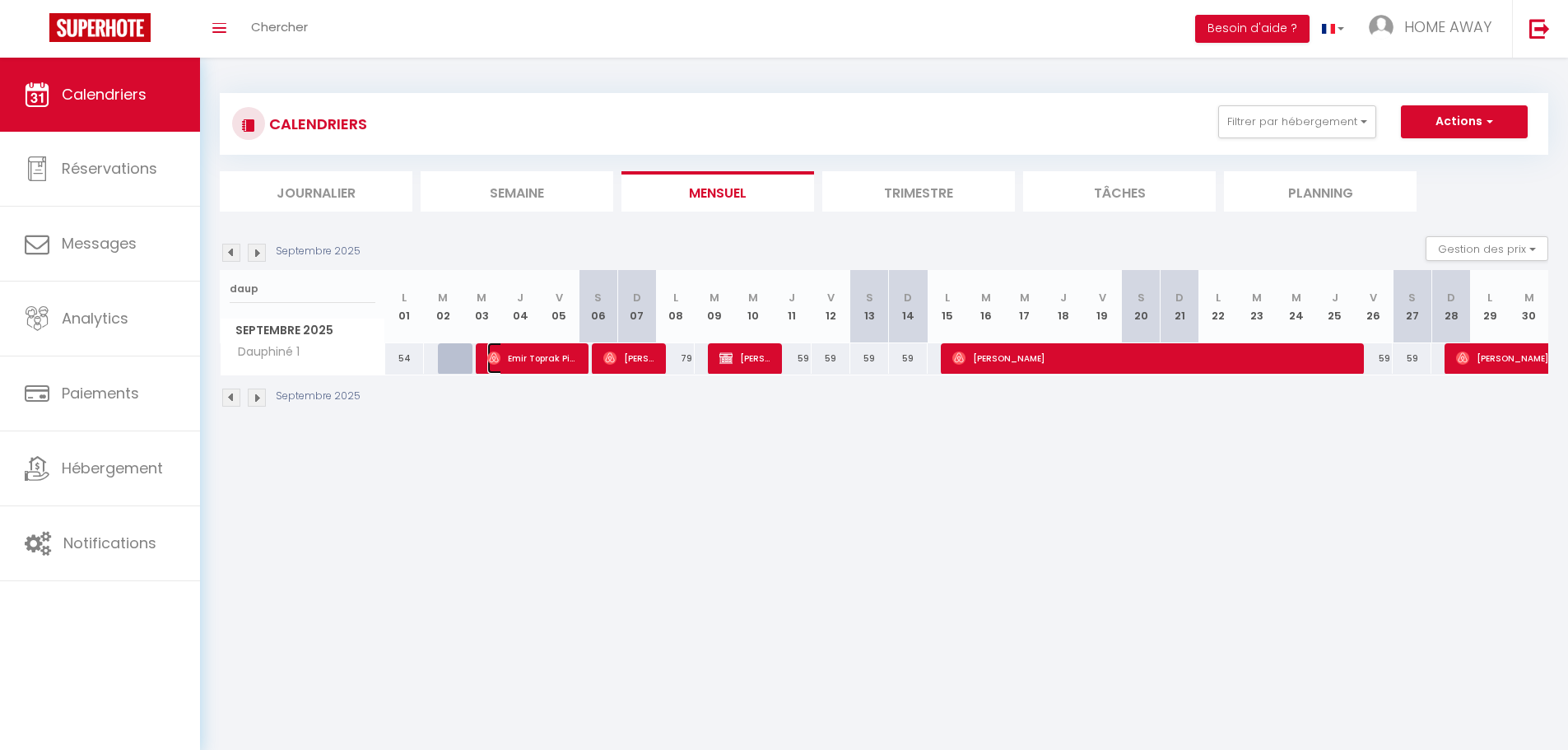
click at [521, 353] on span "Emir Toprak Pinar" at bounding box center [533, 358] width 91 height 31
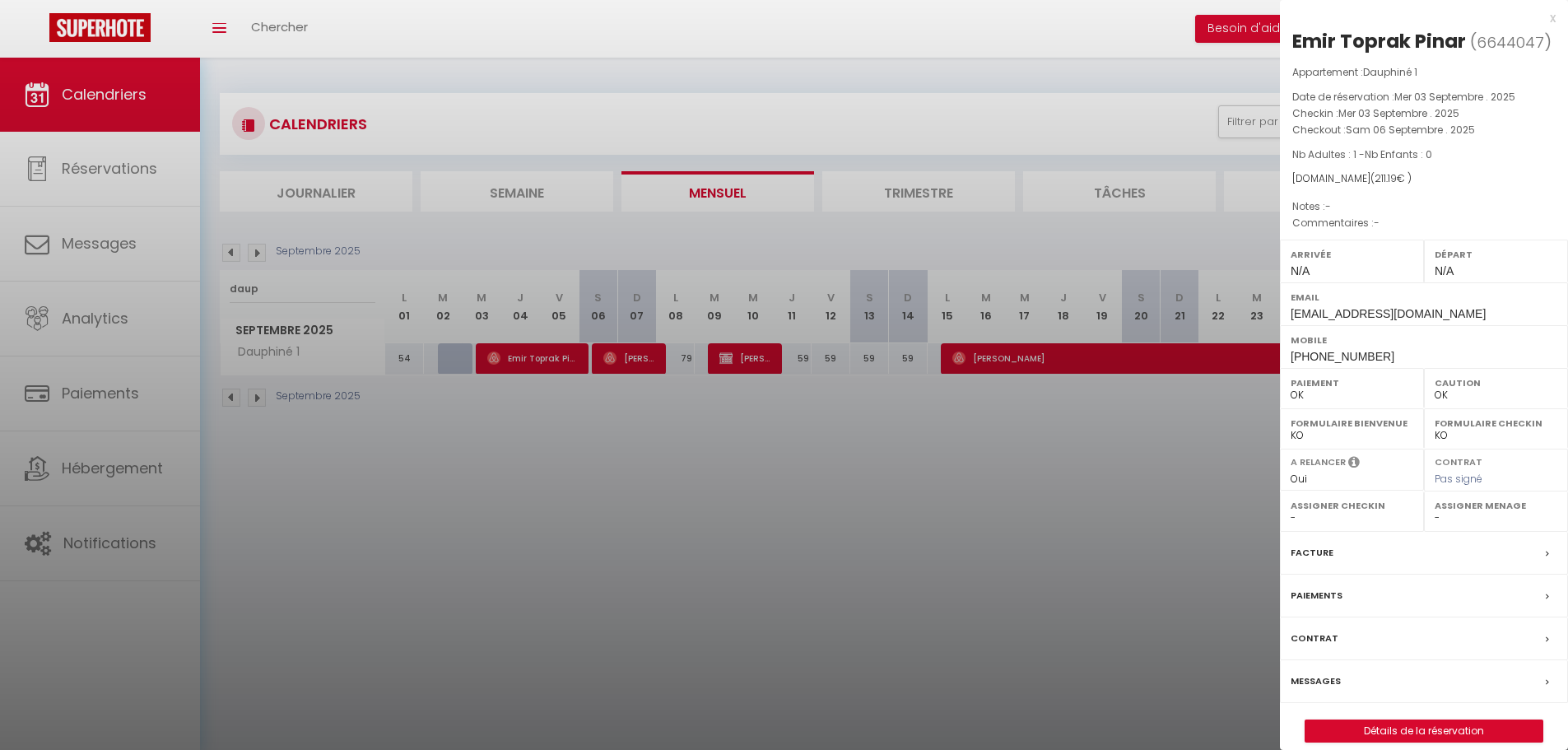
click at [657, 429] on div at bounding box center [784, 375] width 1568 height 750
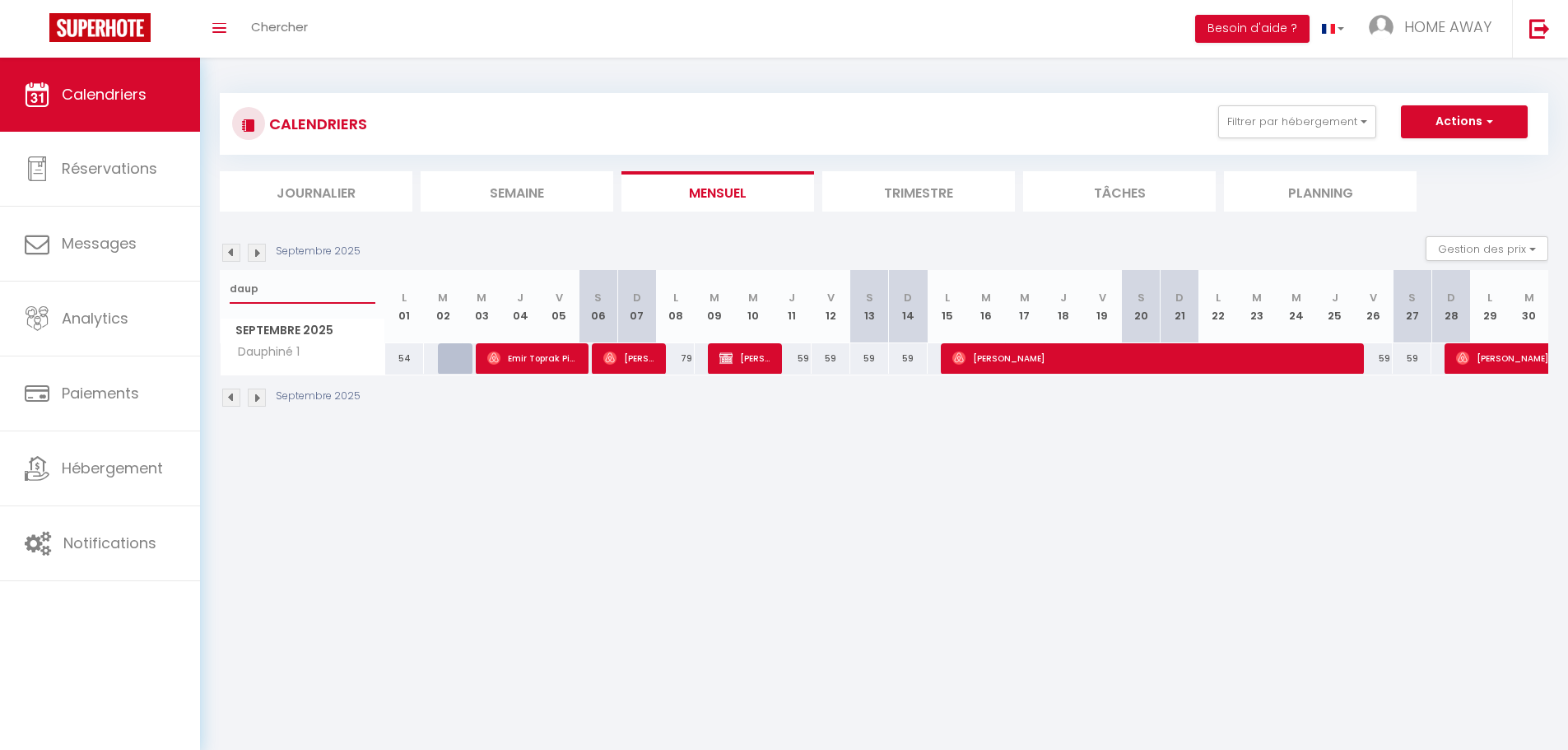
click at [297, 287] on input "daup" at bounding box center [302, 289] width 146 height 29
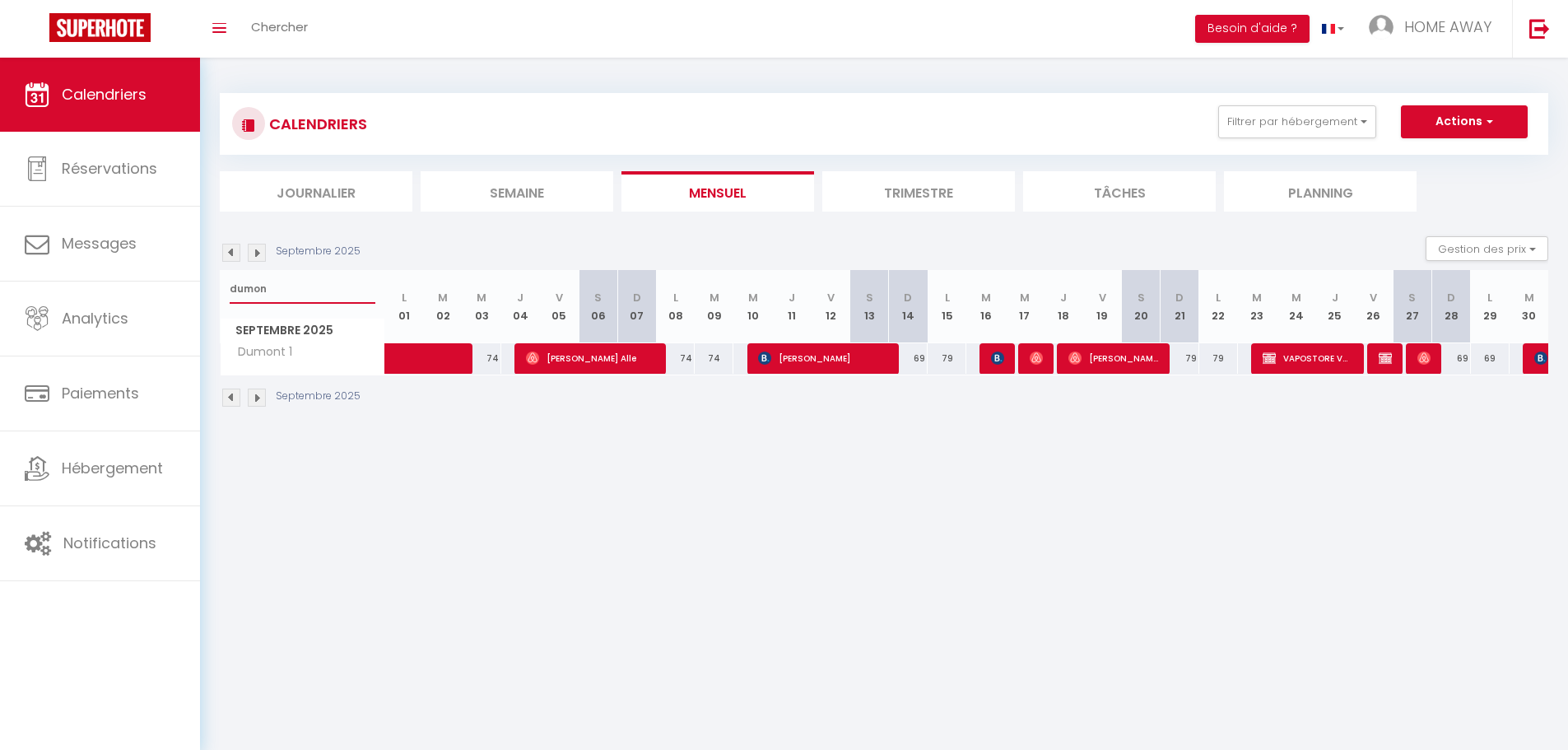
type input "dumon"
click at [416, 357] on span at bounding box center [447, 359] width 75 height 31
select select "KO"
select select "47794"
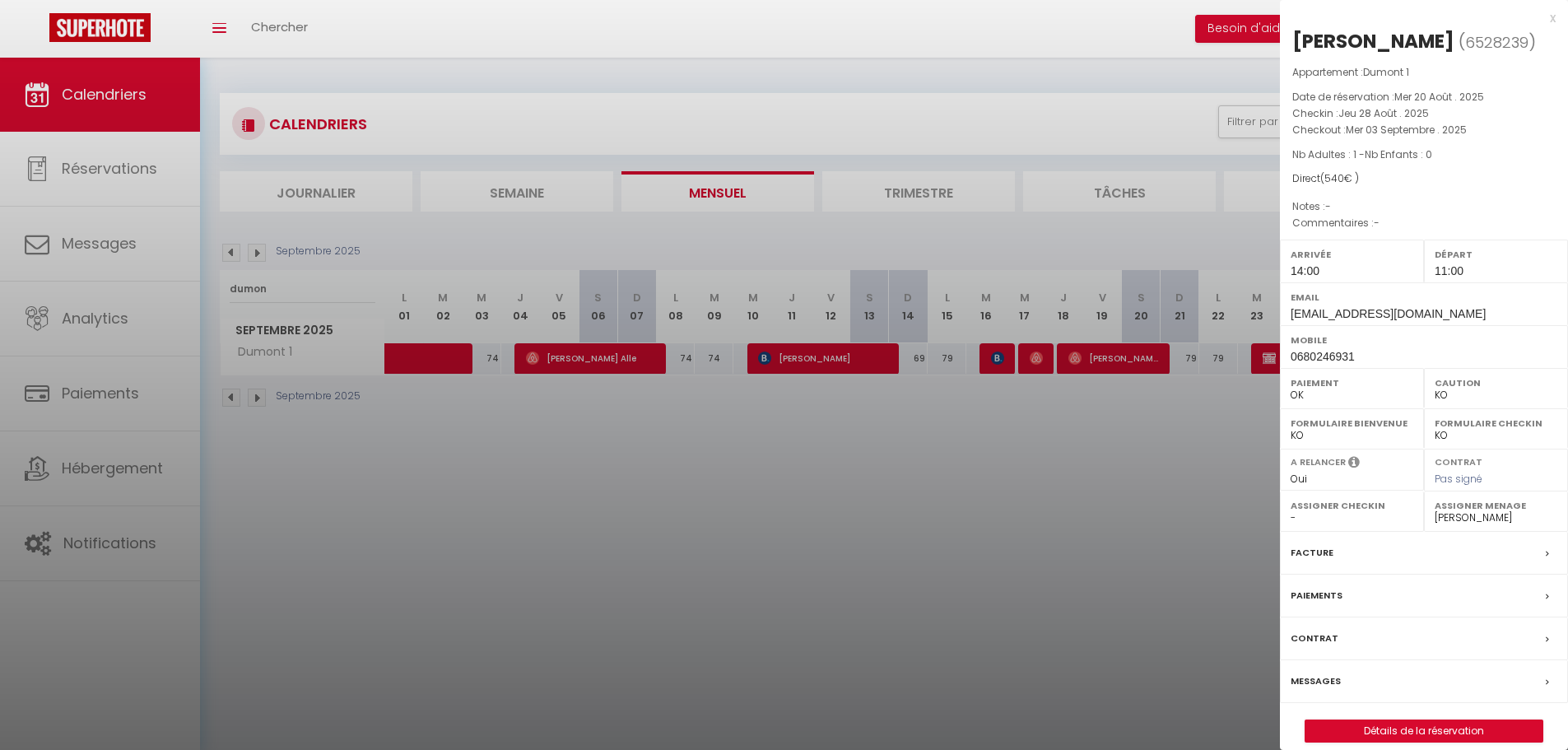
click at [416, 357] on div at bounding box center [784, 375] width 1568 height 750
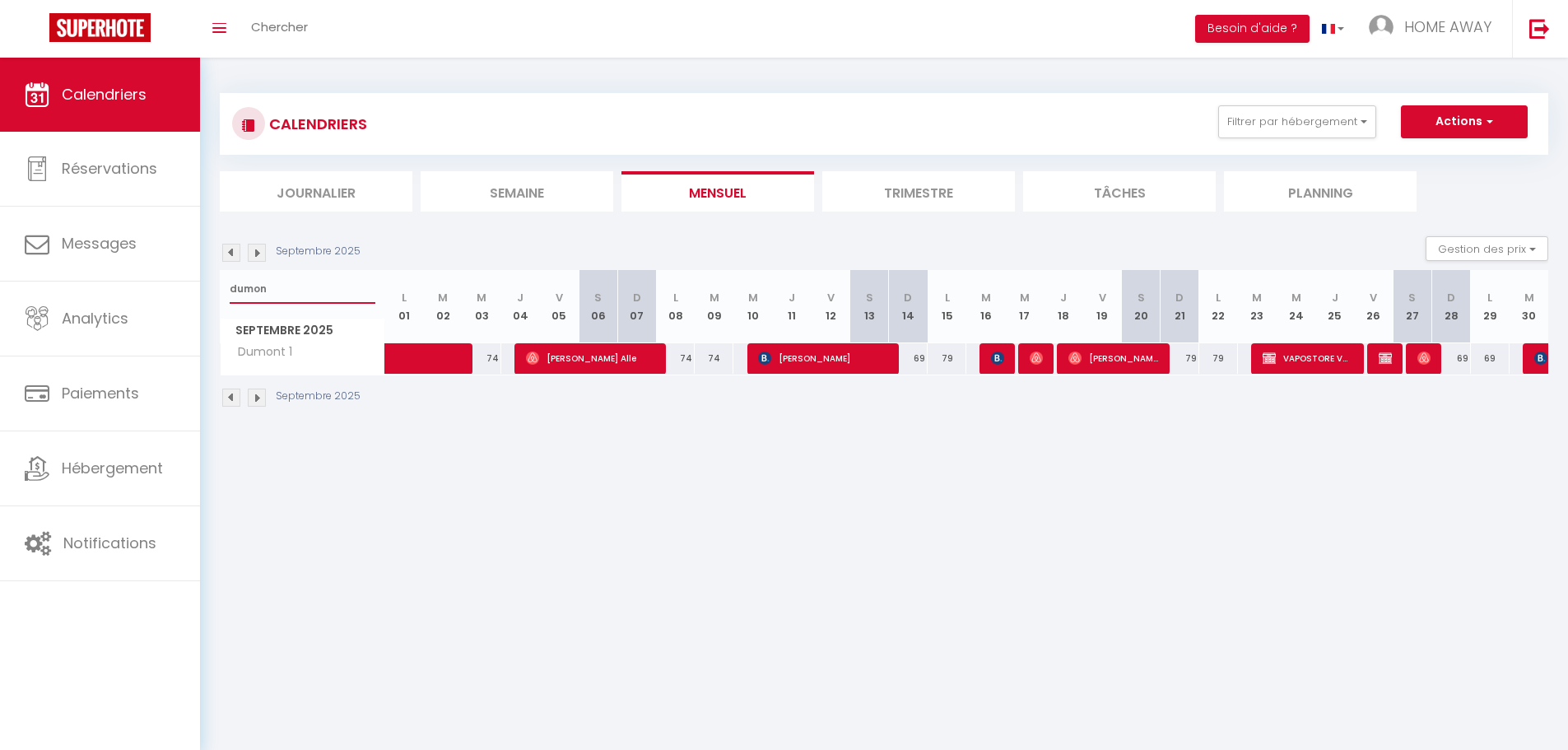
click at [310, 282] on input "dumon" at bounding box center [302, 289] width 146 height 29
type input "d"
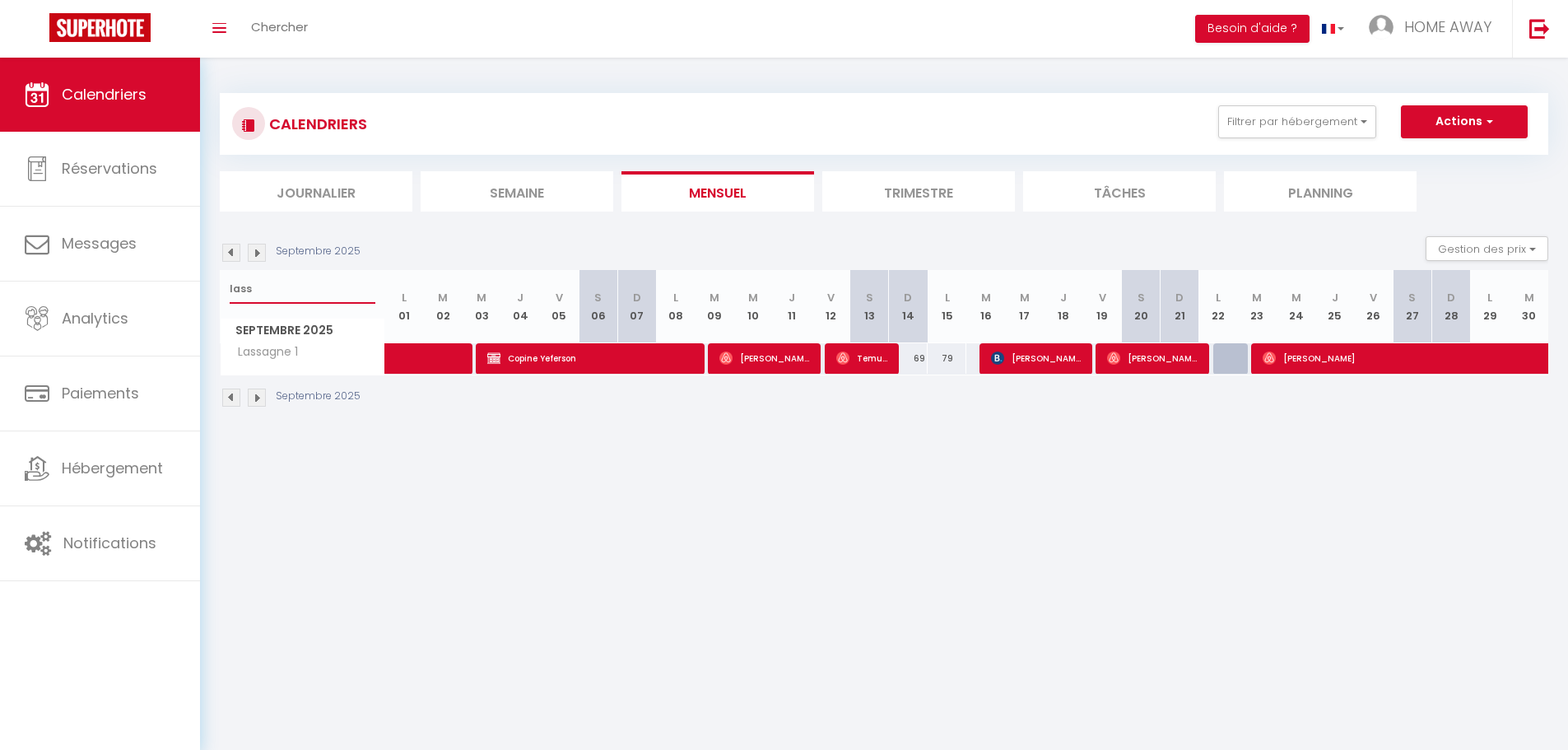
type input "lass"
click at [448, 364] on span at bounding box center [447, 359] width 75 height 31
select select "OK"
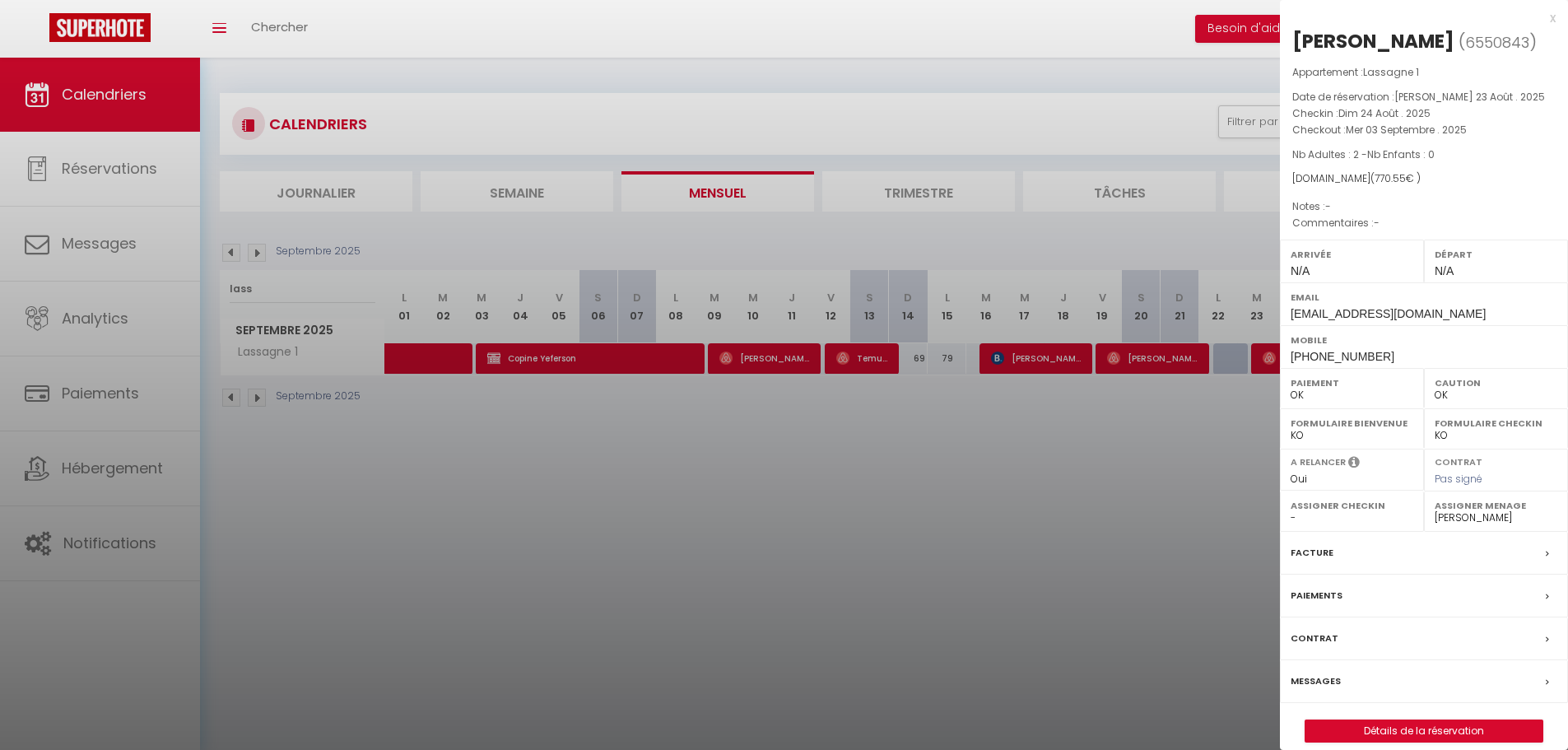
click at [448, 364] on div at bounding box center [784, 375] width 1568 height 750
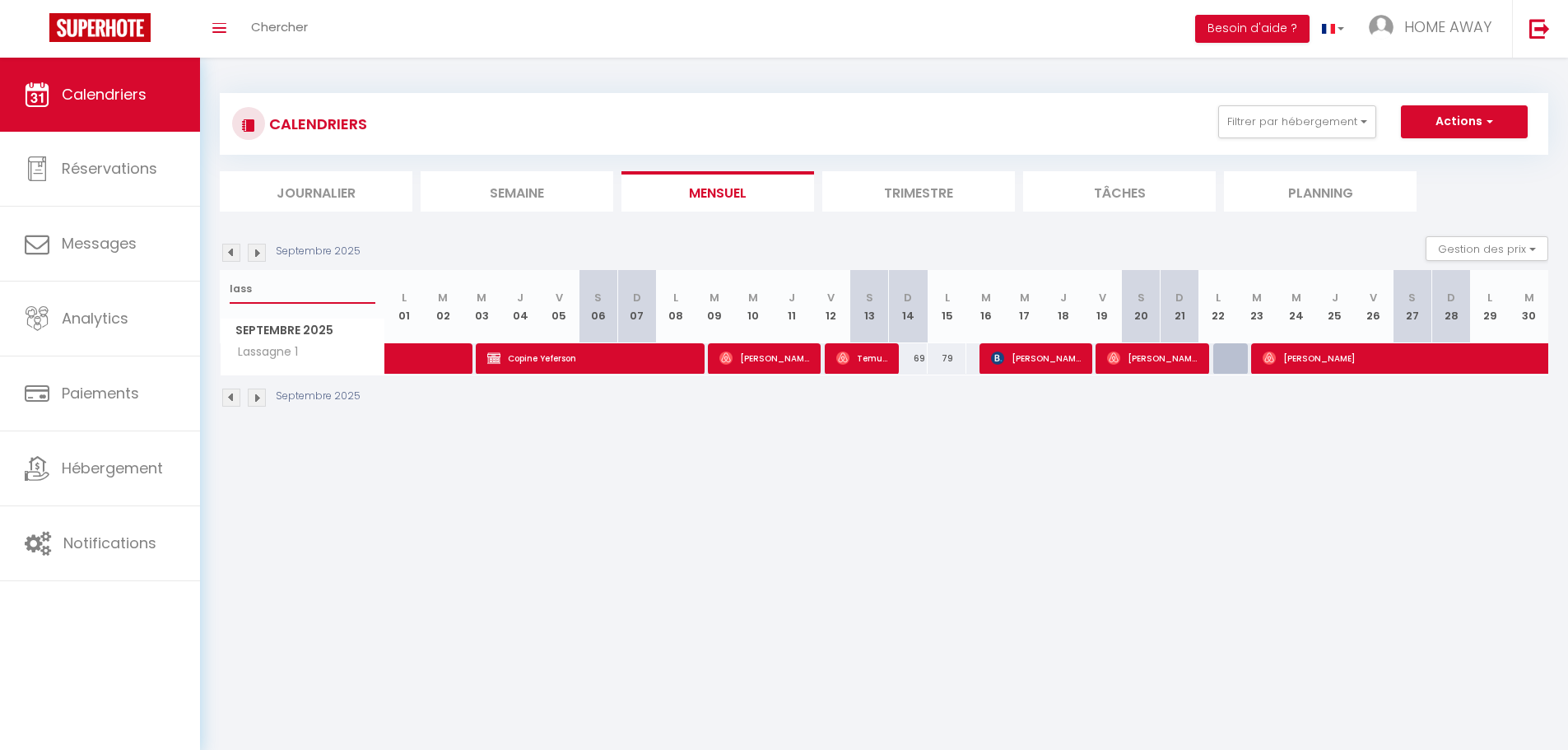
click at [313, 288] on input "lass" at bounding box center [302, 289] width 146 height 29
type input "l"
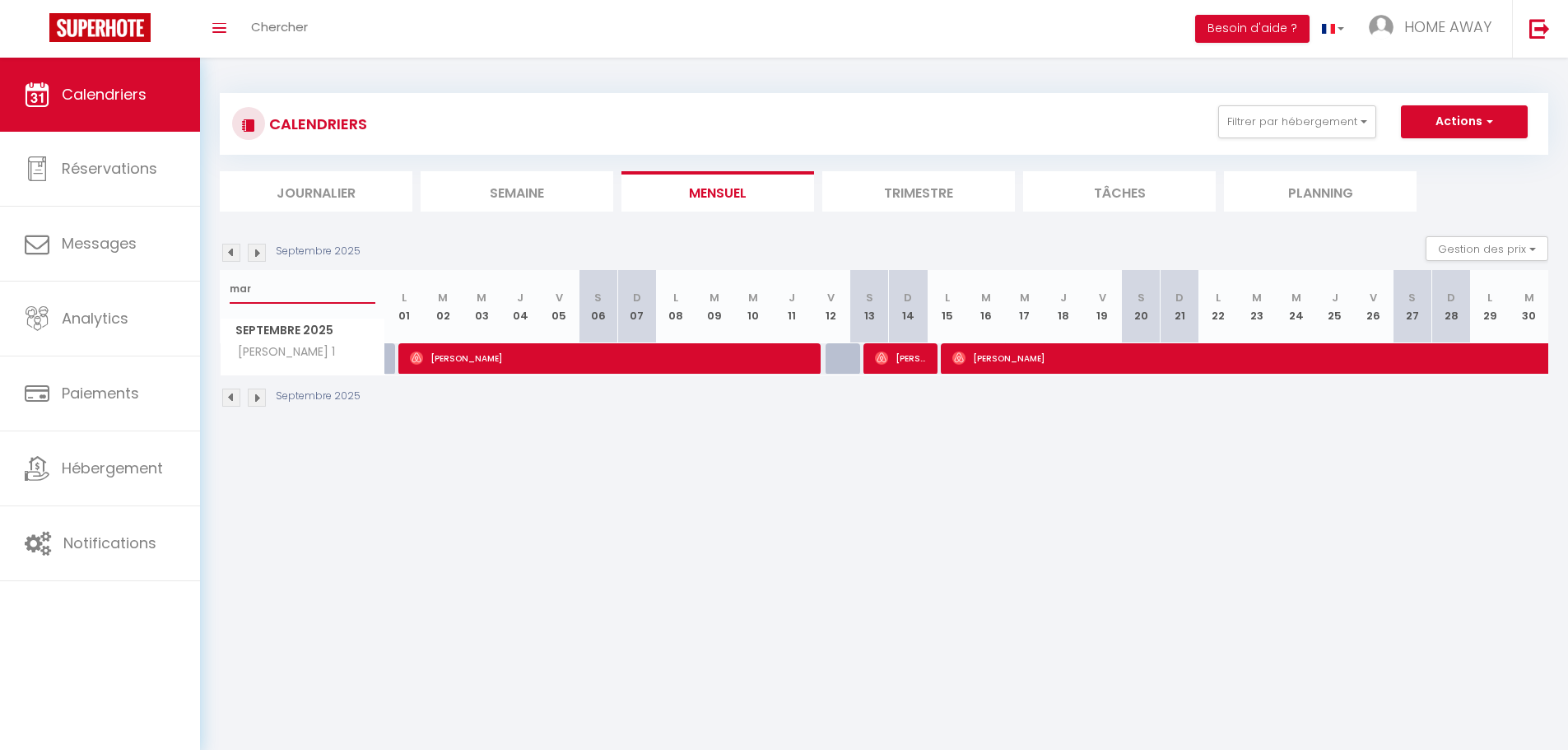
click at [338, 297] on input "mar" at bounding box center [302, 289] width 146 height 29
type input "m"
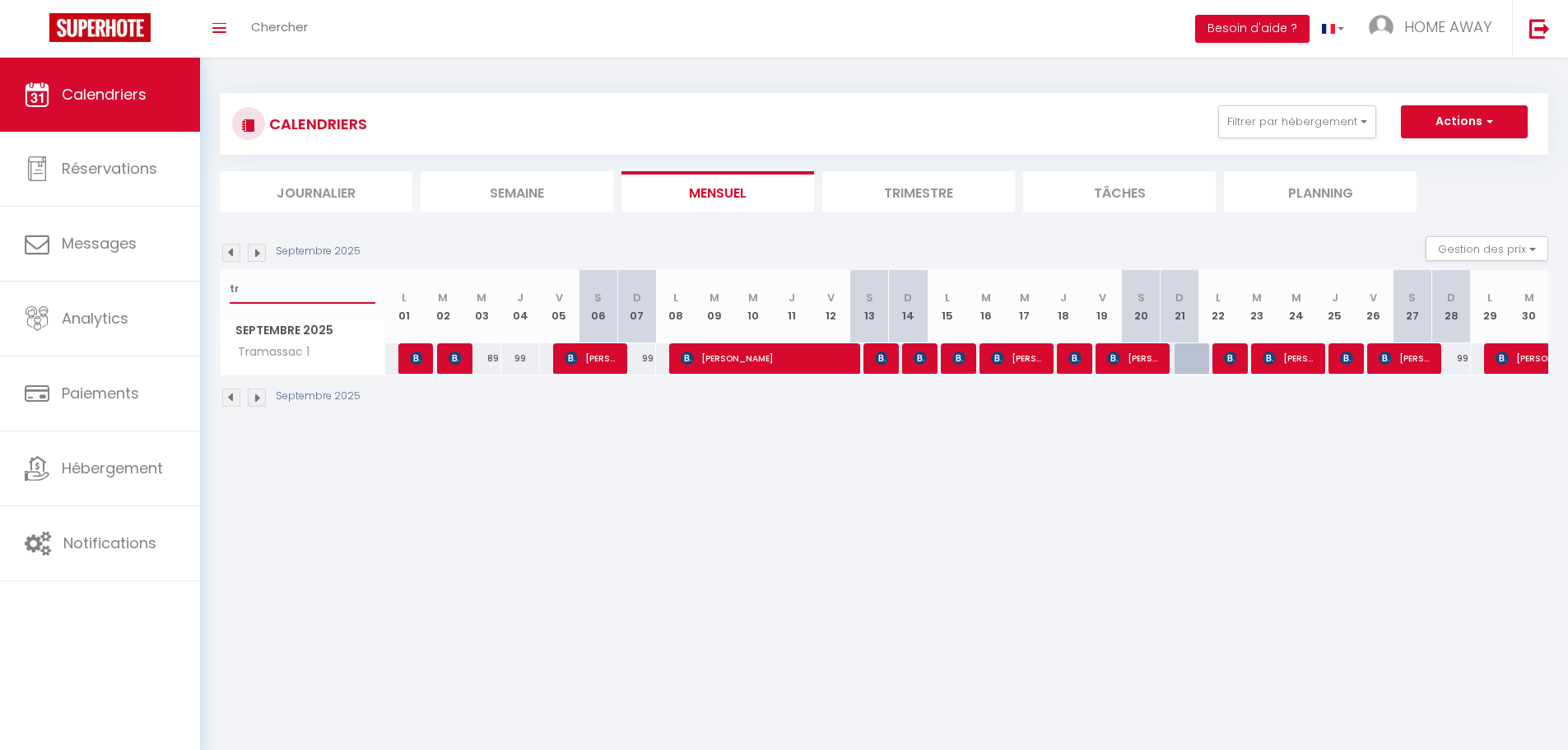
type input "t"
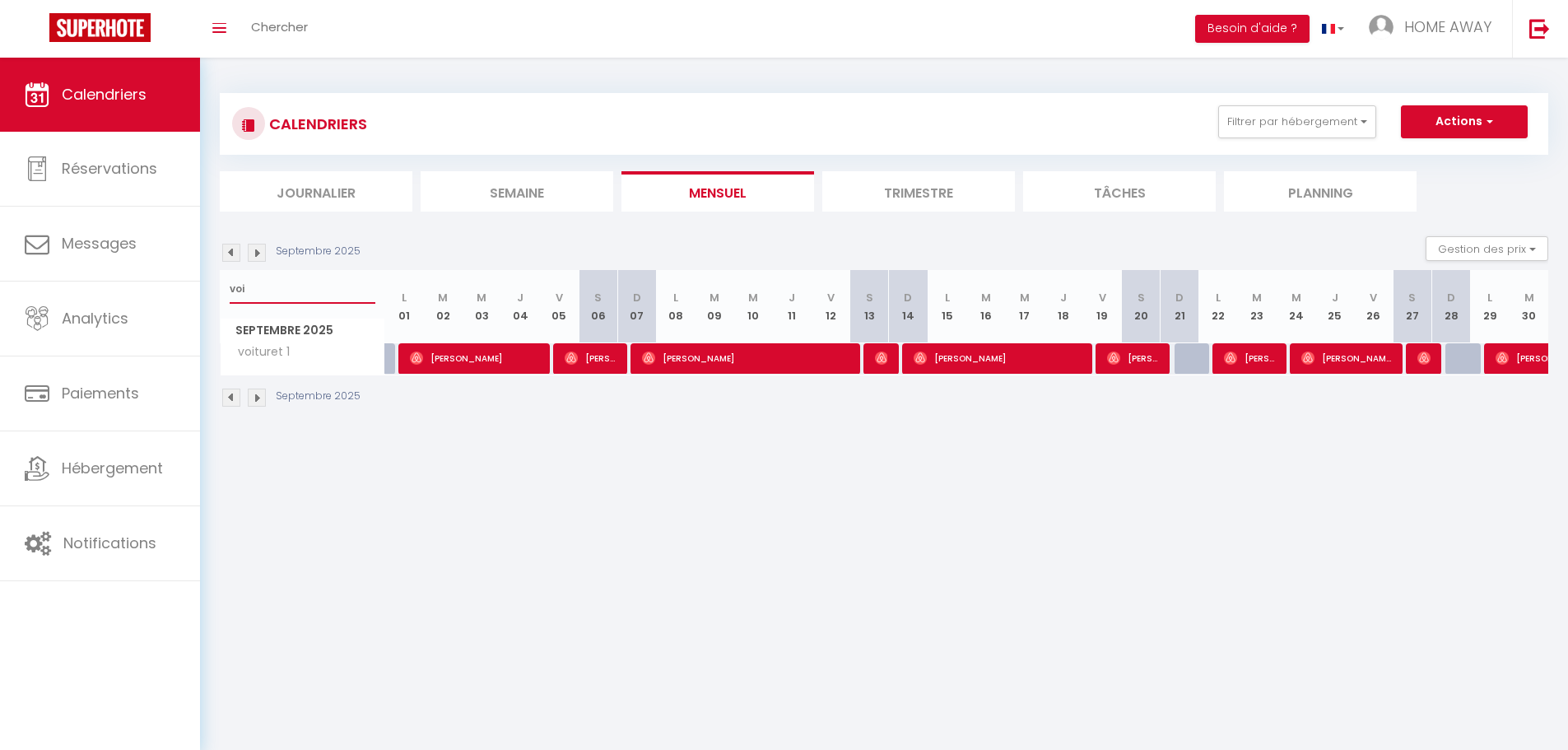
type input "voi"
